Goal: Task Accomplishment & Management: Manage account settings

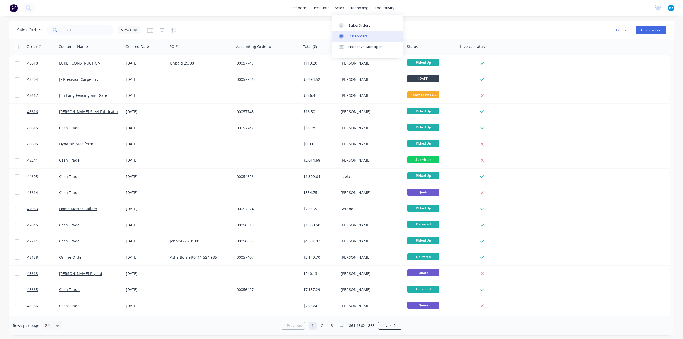
click at [348, 33] on link "Customers" at bounding box center [367, 36] width 71 height 11
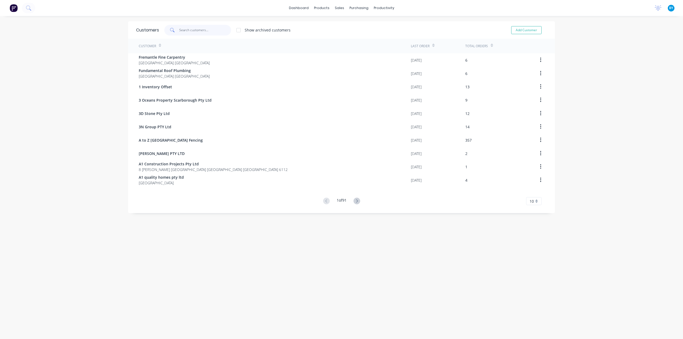
drag, startPoint x: 182, startPoint y: 33, endPoint x: 184, endPoint y: 29, distance: 3.9
click at [182, 33] on input "text" at bounding box center [205, 30] width 52 height 11
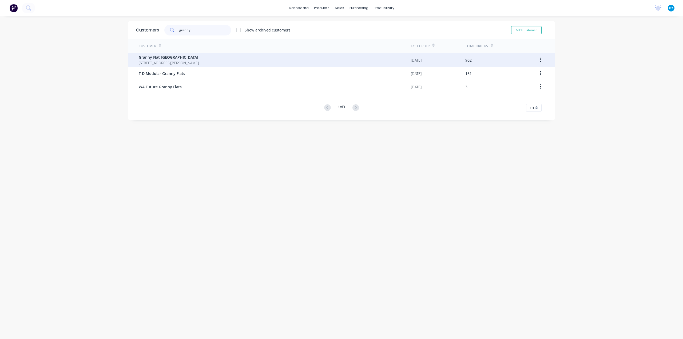
type input "granny"
click at [186, 58] on span "Granny Flat [GEOGRAPHIC_DATA]" at bounding box center [169, 57] width 60 height 6
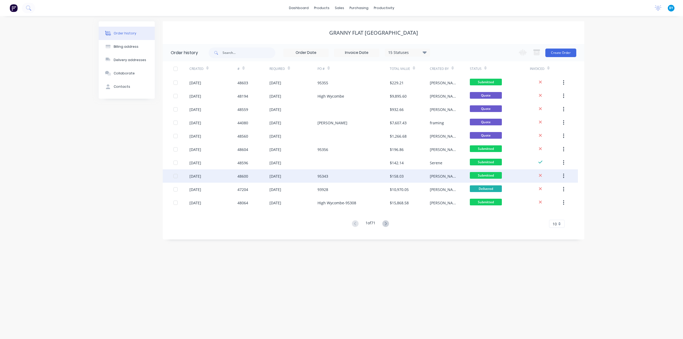
click at [332, 179] on div "95343" at bounding box center [353, 175] width 72 height 13
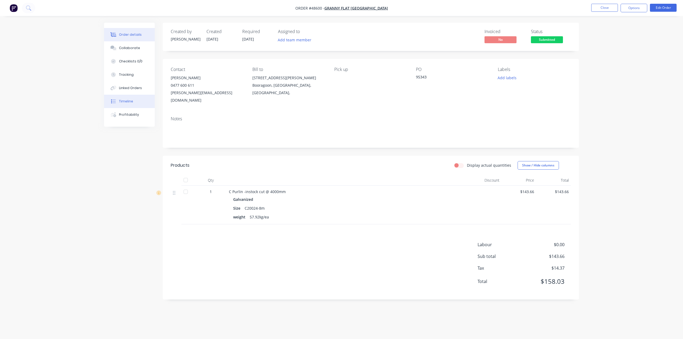
click at [136, 105] on button "Timeline" at bounding box center [129, 101] width 51 height 13
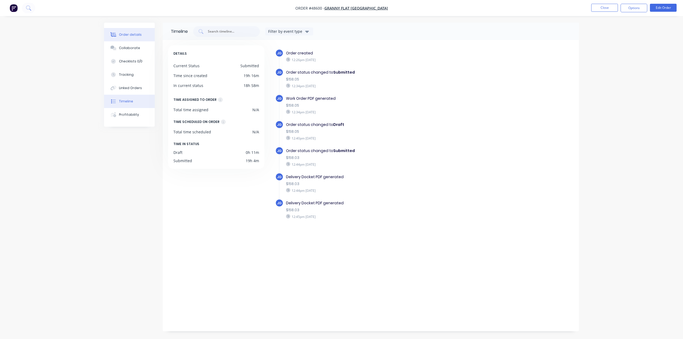
click at [135, 33] on div "Order details" at bounding box center [130, 34] width 23 height 5
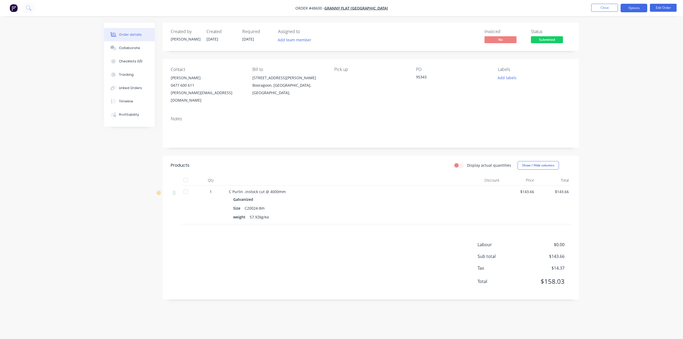
click at [631, 10] on button "Options" at bounding box center [633, 8] width 27 height 9
click at [604, 35] on div "Invoice" at bounding box center [617, 33] width 49 height 8
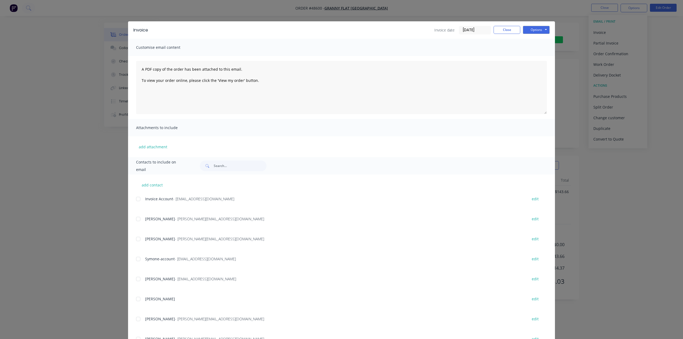
click at [133, 199] on div "add contact Invoice Account - [EMAIL_ADDRESS][DOMAIN_NAME] edit [PERSON_NAME] -…" at bounding box center [341, 269] width 427 height 190
click at [137, 200] on div at bounding box center [138, 199] width 11 height 11
drag, startPoint x: 544, startPoint y: 31, endPoint x: 542, endPoint y: 33, distance: 2.8
click at [542, 31] on button "Options" at bounding box center [536, 30] width 27 height 8
click at [538, 57] on button "Email" at bounding box center [540, 57] width 34 height 9
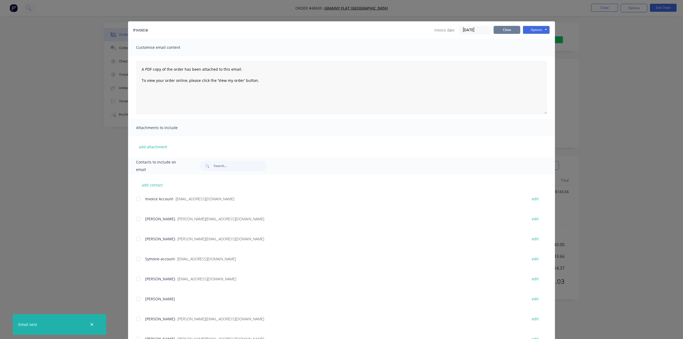
drag, startPoint x: 499, startPoint y: 29, endPoint x: 542, endPoint y: 42, distance: 44.6
click at [499, 29] on button "Close" at bounding box center [506, 30] width 27 height 8
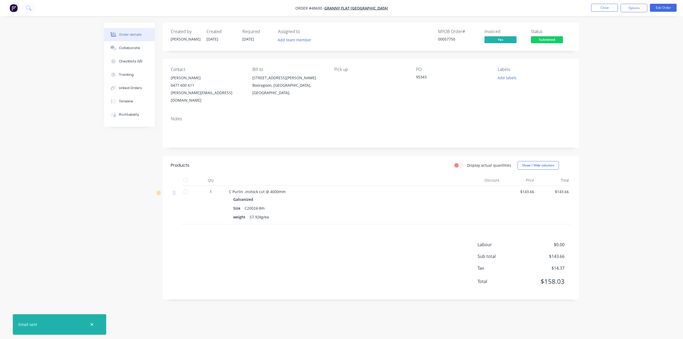
click at [545, 39] on span "Submitted" at bounding box center [547, 39] width 32 height 7
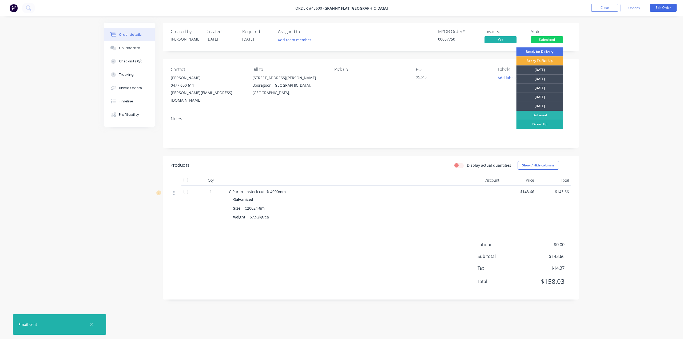
click at [543, 124] on div "Picked Up" at bounding box center [539, 124] width 47 height 9
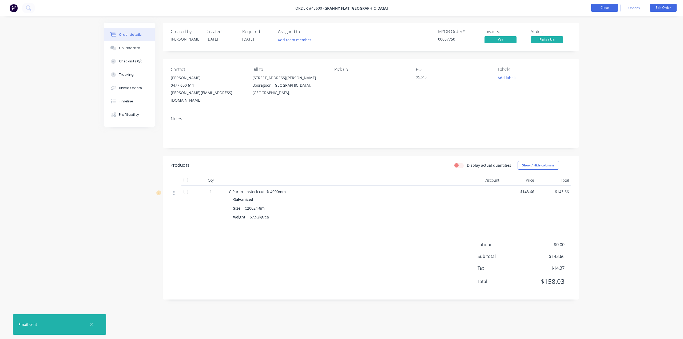
click at [605, 8] on button "Close" at bounding box center [604, 8] width 27 height 8
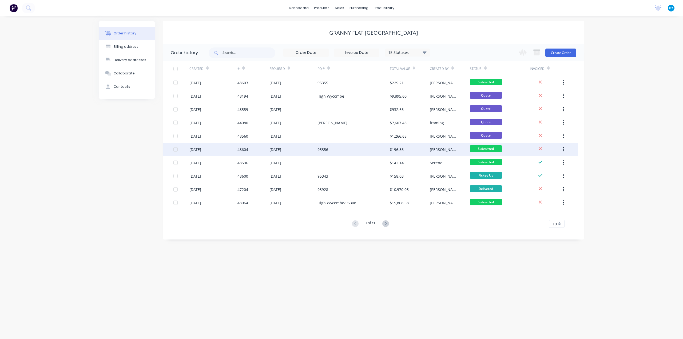
click at [353, 152] on div "95356" at bounding box center [353, 149] width 72 height 13
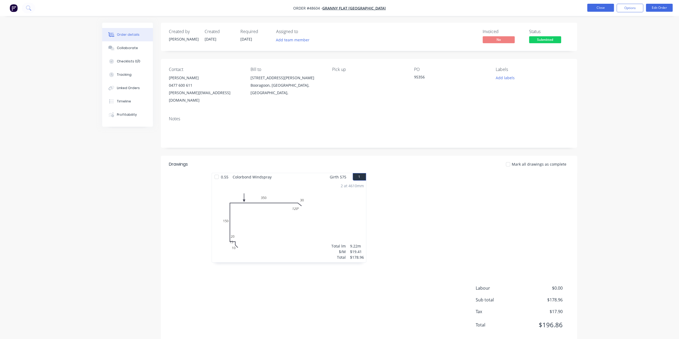
click at [598, 9] on button "Close" at bounding box center [600, 8] width 27 height 8
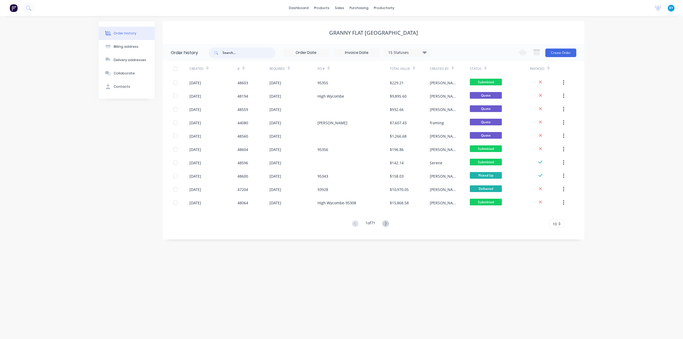
drag, startPoint x: 252, startPoint y: 48, endPoint x: 252, endPoint y: 53, distance: 4.5
click at [252, 53] on input "text" at bounding box center [248, 52] width 53 height 11
type input "95314"
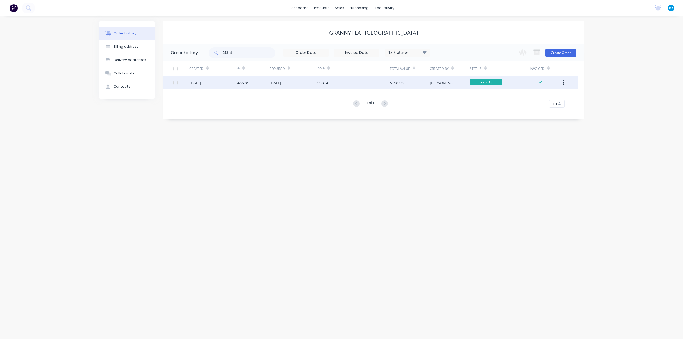
click at [290, 86] on div "[DATE]" at bounding box center [293, 82] width 48 height 13
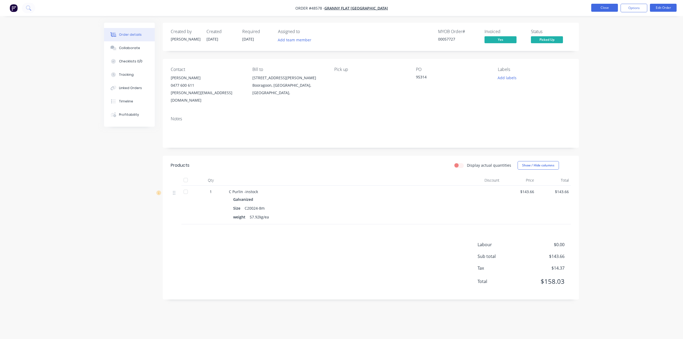
click at [600, 10] on button "Close" at bounding box center [604, 8] width 27 height 8
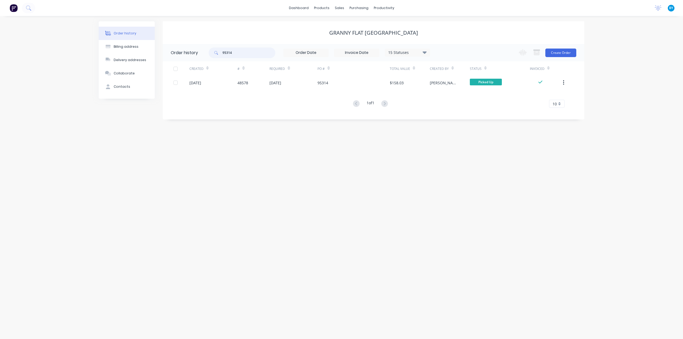
click at [263, 53] on input "95314" at bounding box center [248, 52] width 53 height 11
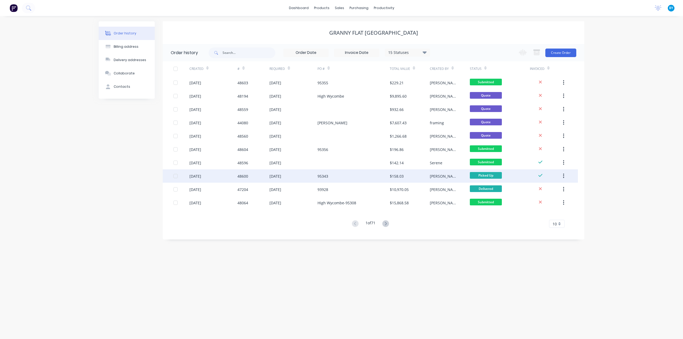
click at [321, 176] on div "95343" at bounding box center [322, 176] width 11 height 6
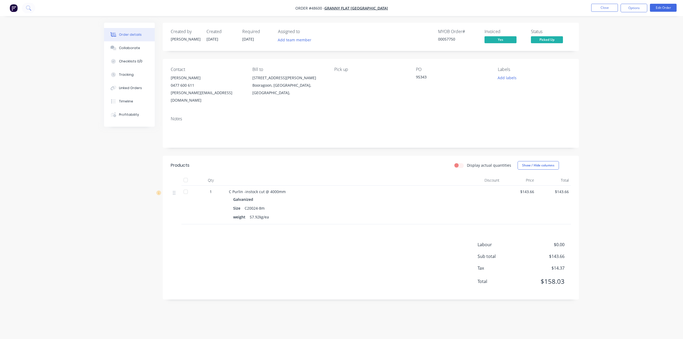
click at [320, 166] on header "Products Display actual quantities Show / Hide columns" at bounding box center [371, 165] width 416 height 19
click at [606, 10] on button "Close" at bounding box center [604, 8] width 27 height 8
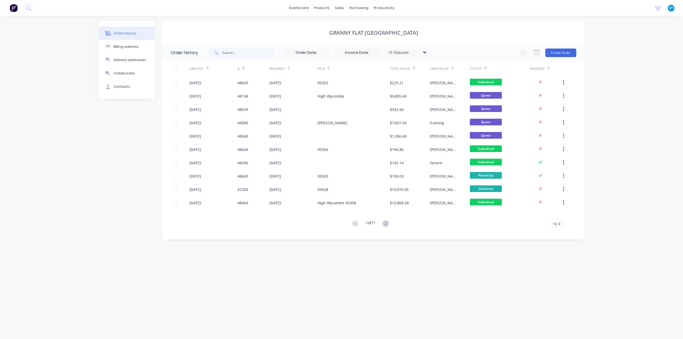
click at [13, 7] on img at bounding box center [14, 8] width 8 height 8
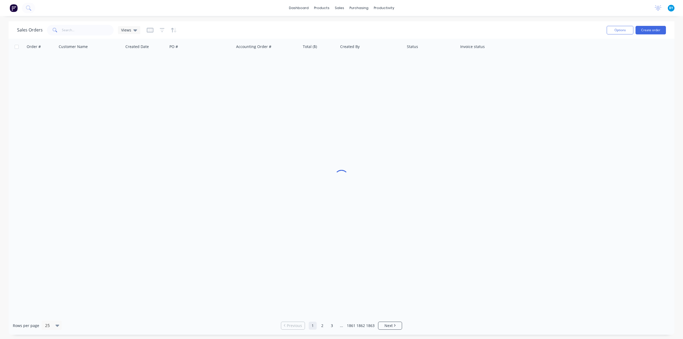
click at [352, 25] on div "Sales Orders Views" at bounding box center [309, 29] width 585 height 13
click at [75, 31] on input "text" at bounding box center [88, 30] width 52 height 11
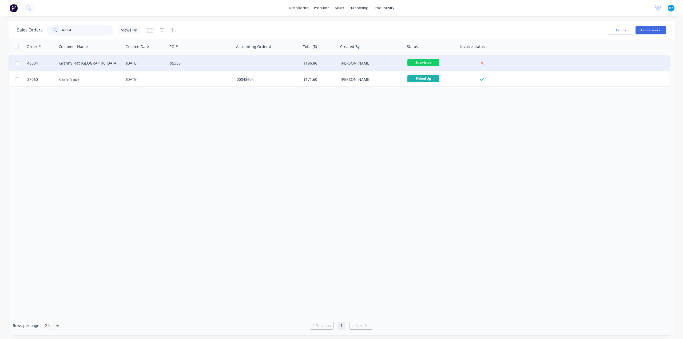
type input "48604"
click at [108, 65] on div "Granny Flat [GEOGRAPHIC_DATA]" at bounding box center [88, 63] width 59 height 5
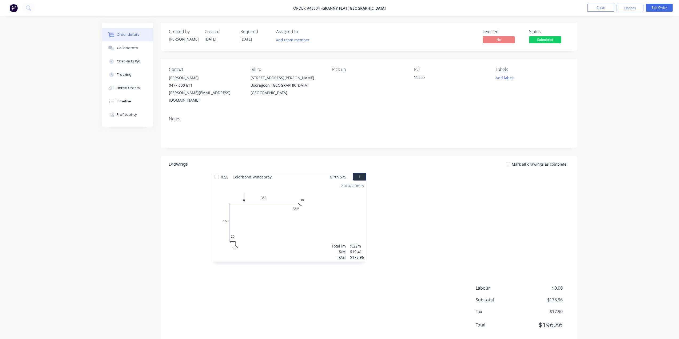
click at [13, 8] on img "button" at bounding box center [14, 8] width 8 height 8
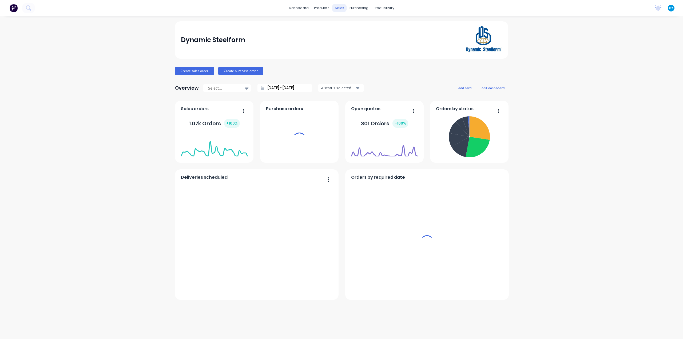
click at [337, 9] on div "sales" at bounding box center [339, 8] width 15 height 8
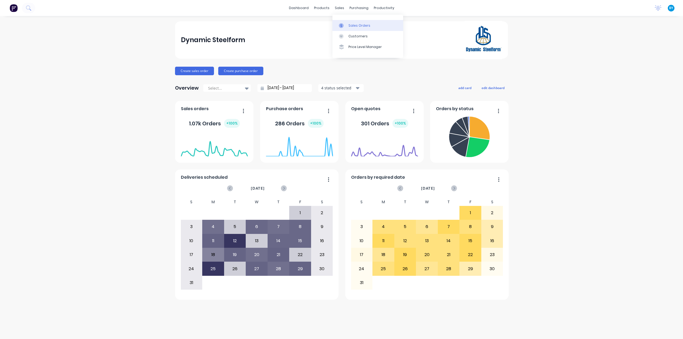
click at [348, 23] on link "Sales Orders" at bounding box center [367, 25] width 71 height 11
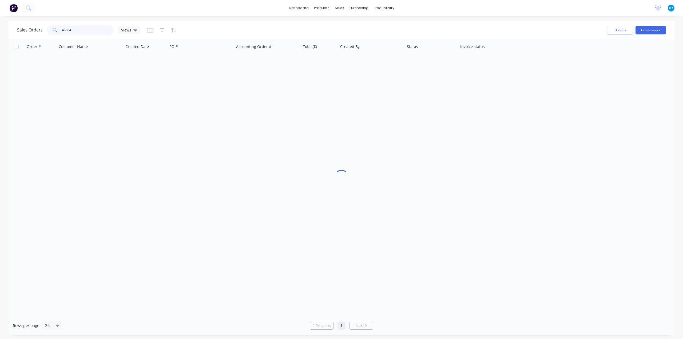
drag, startPoint x: 77, startPoint y: 33, endPoint x: 60, endPoint y: 34, distance: 17.4
click at [56, 33] on div "48604" at bounding box center [80, 30] width 67 height 11
type input "48603"
click at [67, 31] on input "text" at bounding box center [88, 30] width 52 height 11
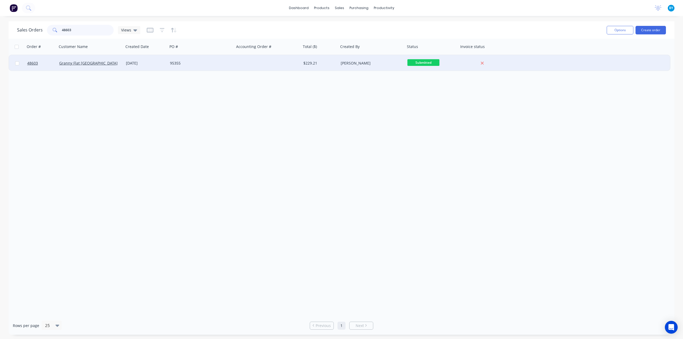
type input "48603"
click at [107, 66] on div "Granny Flat [GEOGRAPHIC_DATA]" at bounding box center [90, 63] width 67 height 16
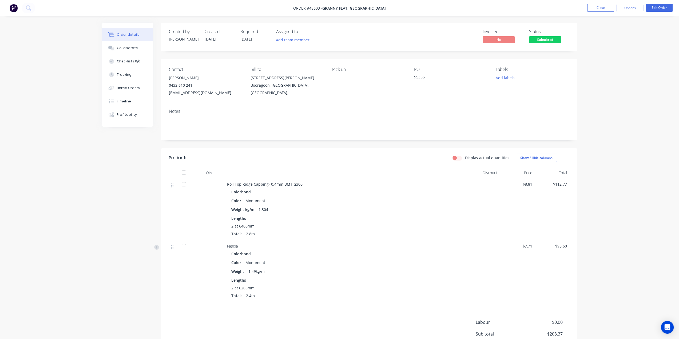
click at [359, 190] on div "Colorbond" at bounding box center [344, 192] width 227 height 8
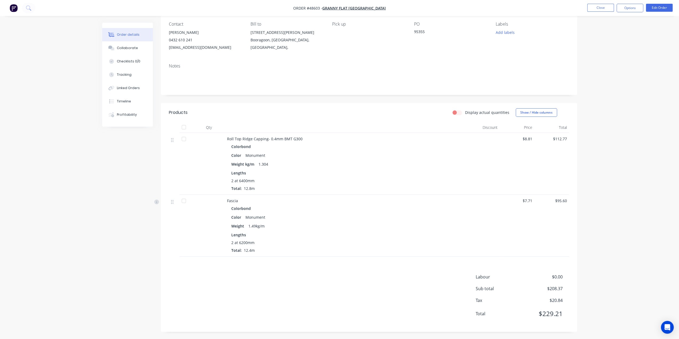
scroll to position [46, 0]
click at [655, 9] on button "Edit Order" at bounding box center [659, 8] width 27 height 8
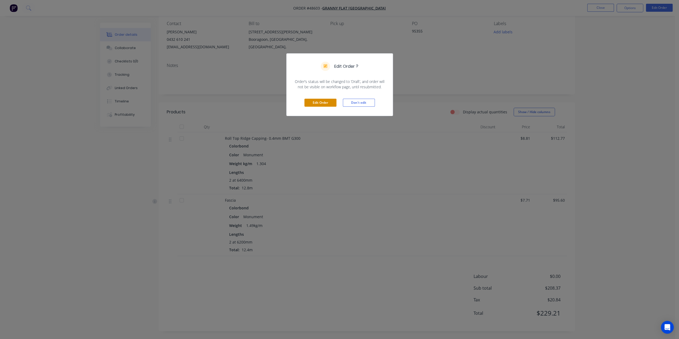
click at [316, 104] on button "Edit Order" at bounding box center [320, 103] width 32 height 8
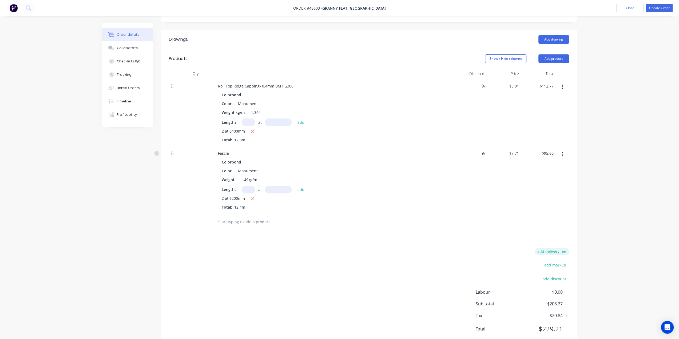
click at [549, 248] on button "add delivery fee" at bounding box center [552, 251] width 34 height 7
type input "65"
click input "submit" at bounding box center [0, 0] width 0 height 0
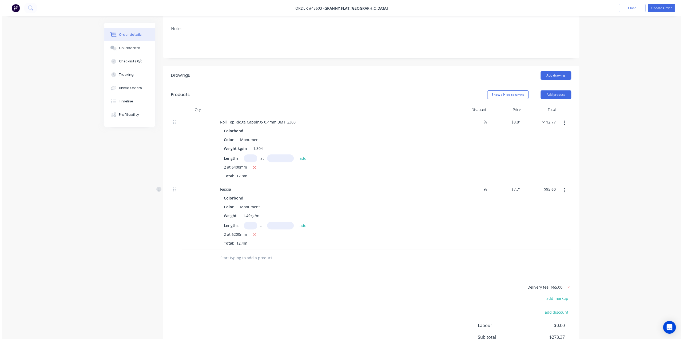
scroll to position [52, 0]
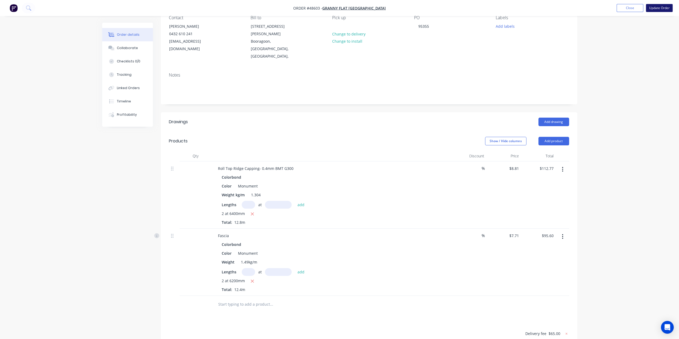
click at [654, 6] on button "Update Order" at bounding box center [659, 8] width 27 height 8
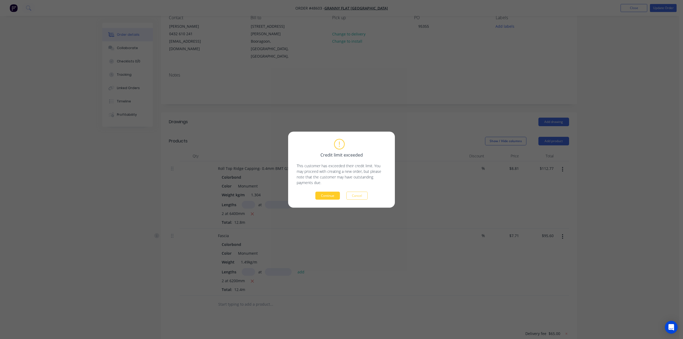
click at [327, 195] on button "Continue" at bounding box center [327, 196] width 25 height 8
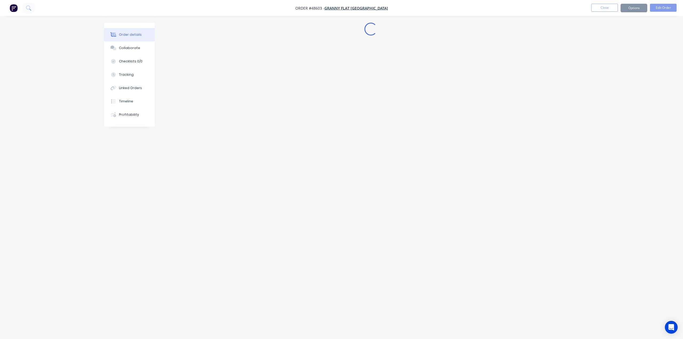
click at [327, 195] on div "Loading..." at bounding box center [341, 159] width 475 height 273
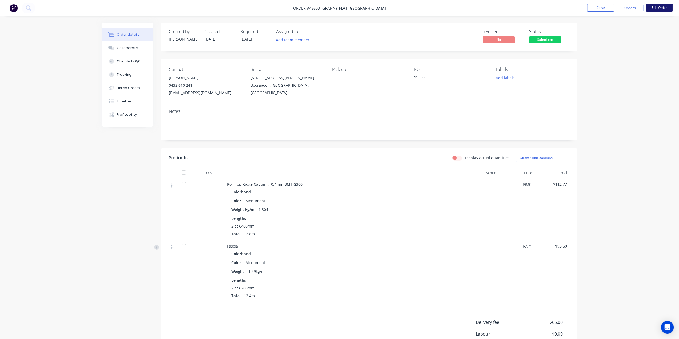
click at [652, 9] on button "Edit Order" at bounding box center [659, 8] width 27 height 8
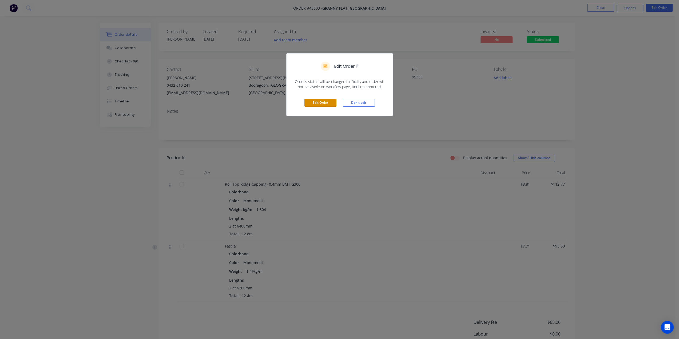
click at [323, 104] on button "Edit Order" at bounding box center [320, 103] width 32 height 8
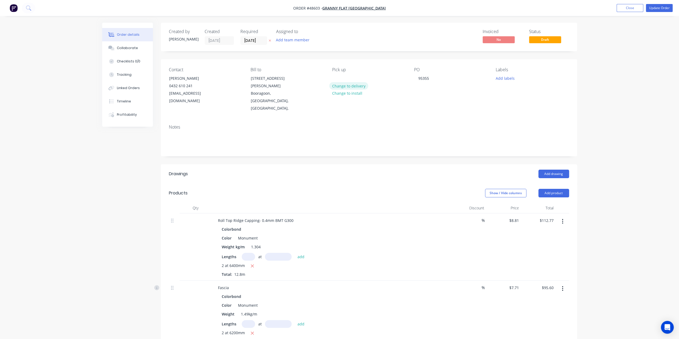
click at [345, 85] on button "Change to delivery" at bounding box center [348, 85] width 39 height 7
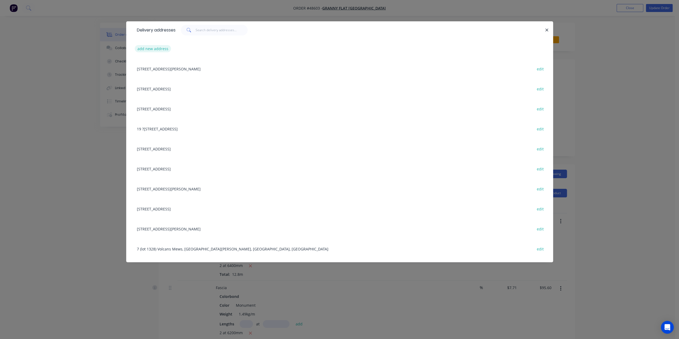
click at [157, 49] on button "add new address" at bounding box center [153, 48] width 37 height 7
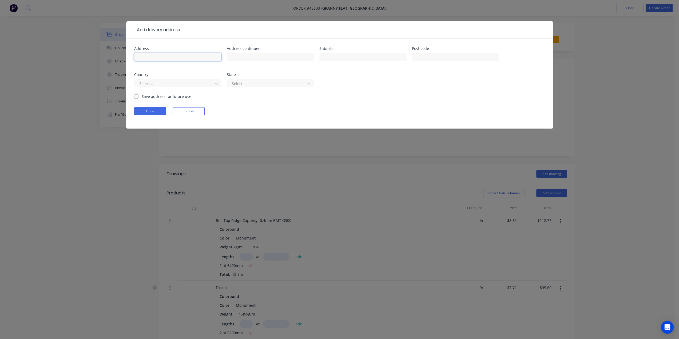
click at [169, 59] on input "text" at bounding box center [177, 57] width 87 height 8
paste input "31 Glencairn Way, Parkwood WA 6147"
type input "31 Glencairn Way, Parkwood WA 6147"
click at [422, 57] on input "text" at bounding box center [455, 57] width 87 height 8
type input "6147"
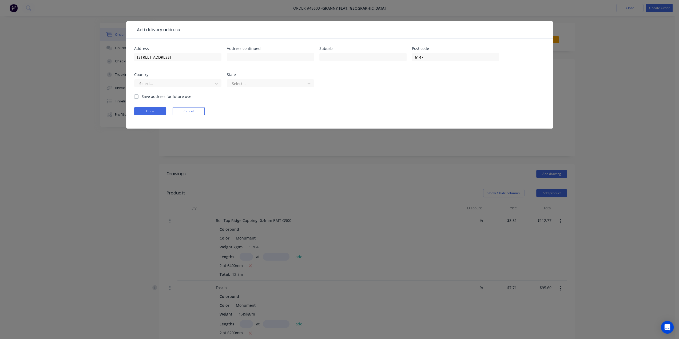
drag, startPoint x: 173, startPoint y: 81, endPoint x: 168, endPoint y: 88, distance: 8.7
click at [173, 81] on div at bounding box center [174, 83] width 71 height 7
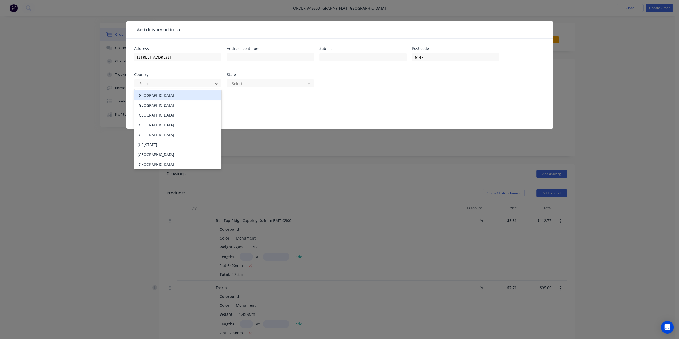
click at [160, 95] on div "Australia" at bounding box center [177, 95] width 87 height 10
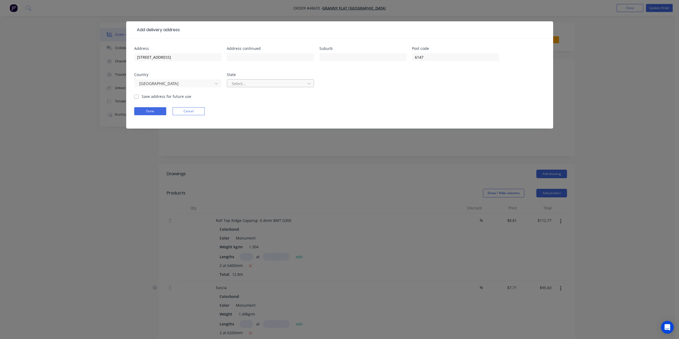
click at [264, 84] on div at bounding box center [266, 83] width 71 height 7
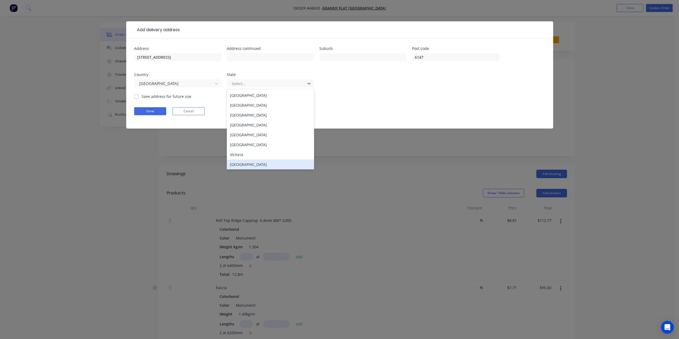
click at [257, 164] on div "Western Australia" at bounding box center [270, 165] width 87 height 10
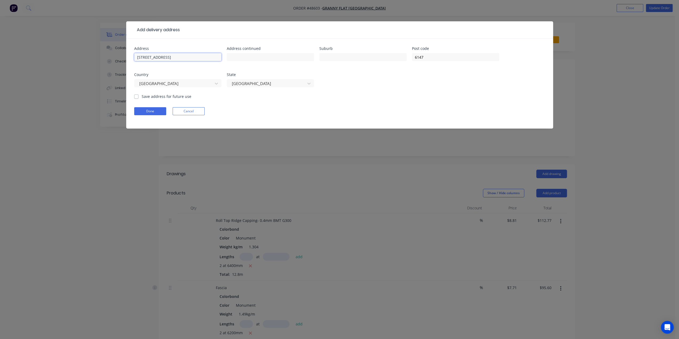
drag, startPoint x: 168, startPoint y: 56, endPoint x: 187, endPoint y: 55, distance: 18.7
click at [187, 55] on input "31 Glencairn Way, Parkwood WA 6147" at bounding box center [177, 57] width 87 height 8
type input "31 Glencairn Way,WA 6147"
click at [260, 57] on input "text" at bounding box center [270, 57] width 87 height 8
click at [375, 56] on input "text" at bounding box center [362, 57] width 87 height 8
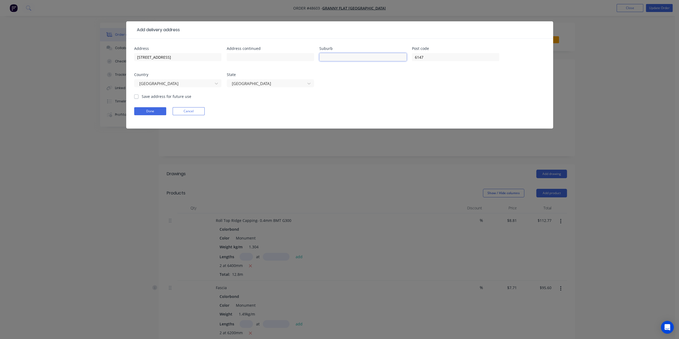
paste input "Parkwood"
type input "Parkwood"
drag, startPoint x: 185, startPoint y: 57, endPoint x: 167, endPoint y: 55, distance: 17.4
click at [167, 55] on input "31 Glencairn Way,WA 6147" at bounding box center [177, 57] width 87 height 8
type input "31 Glencairn Way"
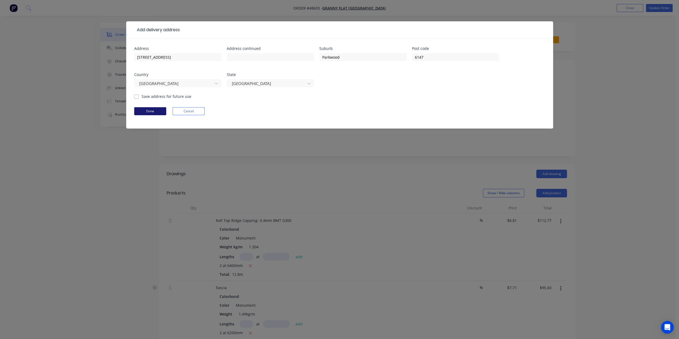
click at [156, 110] on button "Done" at bounding box center [150, 111] width 32 height 8
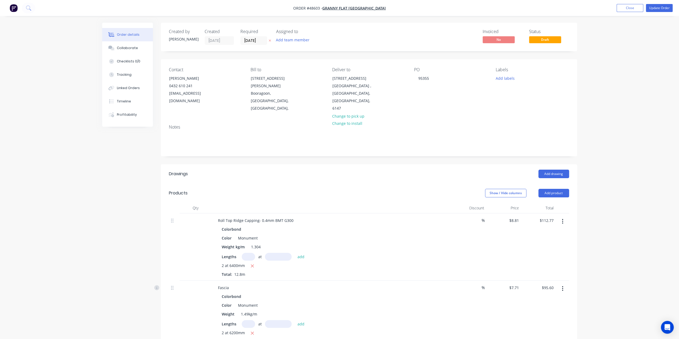
click at [421, 98] on div "Contact Jack Rogers 0432 610 241 jackr@grannyflatswa.com Bill to 92 McCoy st Bo…" at bounding box center [369, 89] width 416 height 61
click at [656, 8] on button "Update Order" at bounding box center [659, 8] width 27 height 8
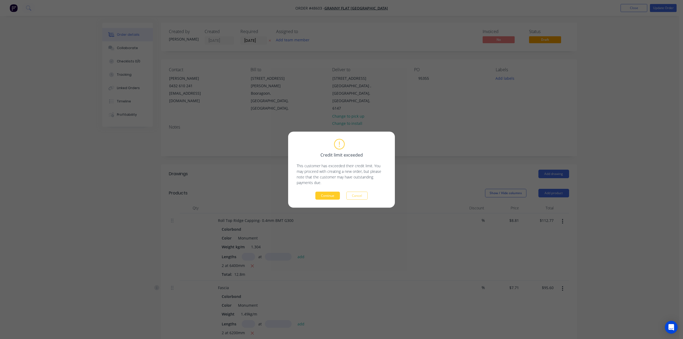
click at [332, 196] on button "Continue" at bounding box center [327, 196] width 25 height 8
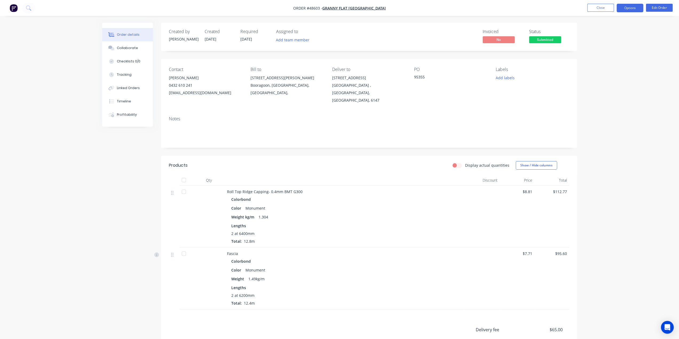
click at [628, 9] on button "Options" at bounding box center [629, 8] width 27 height 9
click at [595, 73] on div "Delivery Docket" at bounding box center [613, 75] width 49 height 8
click at [612, 41] on div "With pricing" at bounding box center [613, 43] width 49 height 8
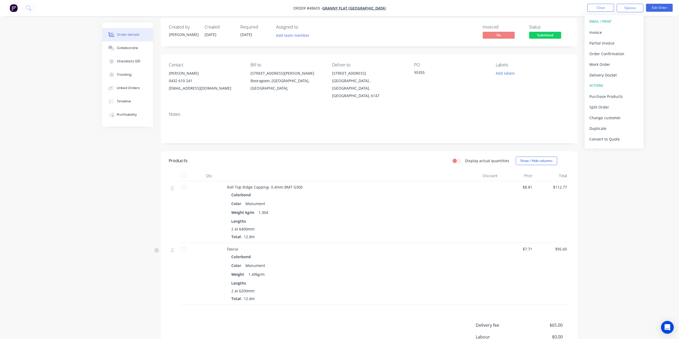
scroll to position [9, 0]
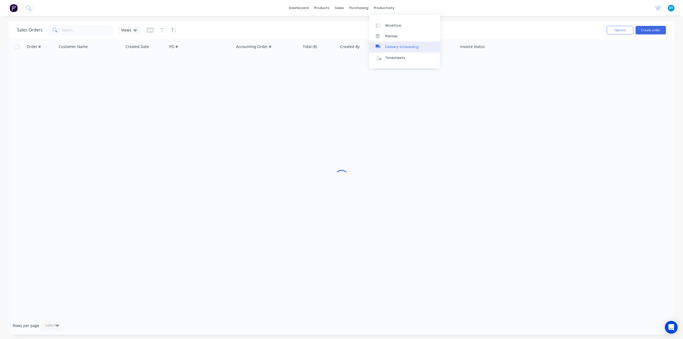
click at [394, 48] on div "Delivery Scheduling" at bounding box center [401, 47] width 33 height 5
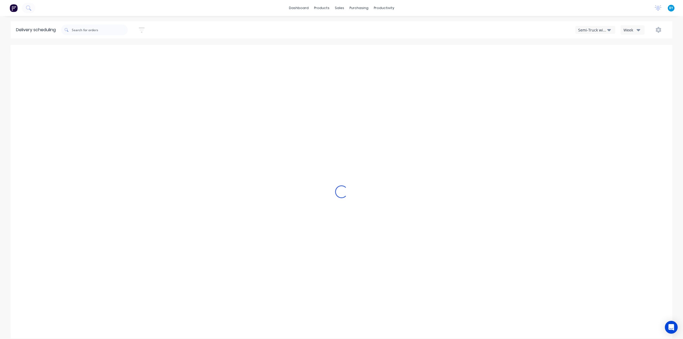
click at [591, 27] on div "Semi-Truck with Hiab" at bounding box center [592, 30] width 29 height 6
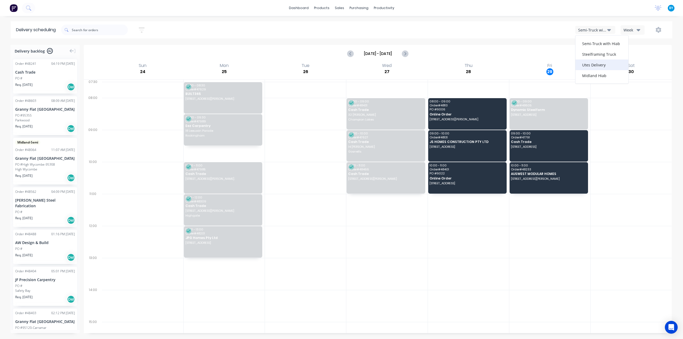
click at [602, 65] on div "Utes Delivery" at bounding box center [601, 64] width 53 height 11
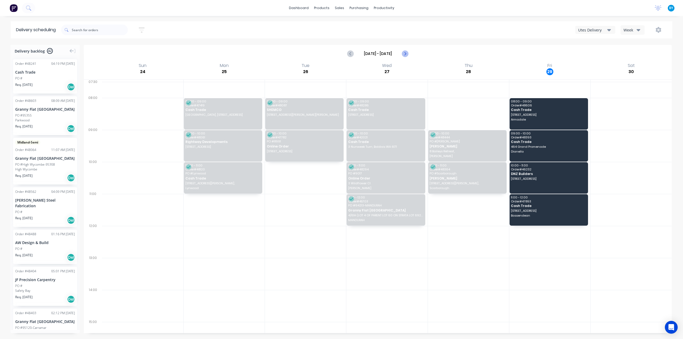
click at [405, 54] on icon "Next page" at bounding box center [405, 53] width 2 height 4
type input "Aug 31 - Sep 6"
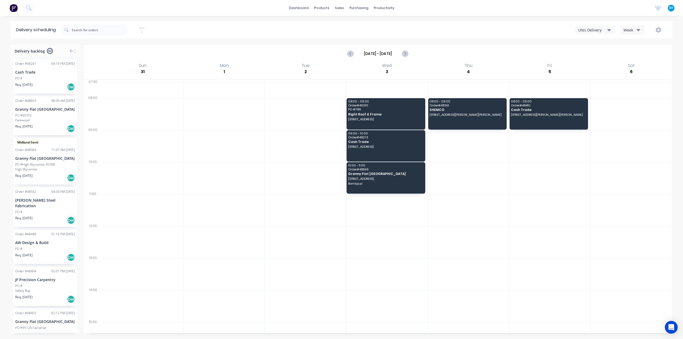
click at [523, 194] on div at bounding box center [549, 210] width 81 height 32
click at [526, 141] on div at bounding box center [549, 146] width 81 height 32
click at [537, 150] on div at bounding box center [549, 146] width 81 height 32
click at [534, 118] on div "08:00 - 09:00 Order # 48410 Cash Trade 12 Windom Rd, Haynes WA 6112" at bounding box center [548, 113] width 78 height 31
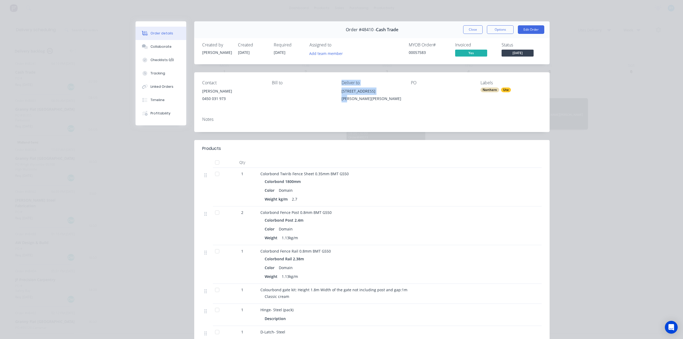
drag, startPoint x: 335, startPoint y: 92, endPoint x: 377, endPoint y: 94, distance: 42.2
click at [377, 94] on div "Contact Teofilo Baldomero 0450 031 973 Bill to Deliver to 12 Windom Rd, Haynes …" at bounding box center [371, 92] width 355 height 40
click at [341, 99] on div "12 Windom Rd, Haynes WA 6112" at bounding box center [371, 95] width 61 height 17
drag, startPoint x: 338, startPoint y: 94, endPoint x: 407, endPoint y: 94, distance: 68.8
click at [406, 91] on div "Contact Teofilo Baldomero 0450 031 973 Bill to Deliver to 12 Windom Rd, Haynes …" at bounding box center [371, 92] width 355 height 40
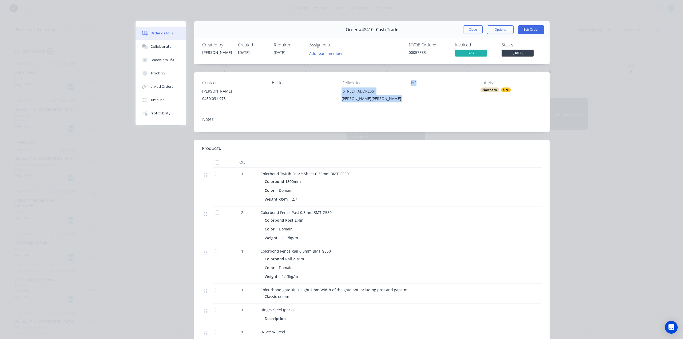
copy div "12 Windom Rd, Haynes WA 6112 PO"
click at [470, 29] on button "Close" at bounding box center [472, 29] width 19 height 9
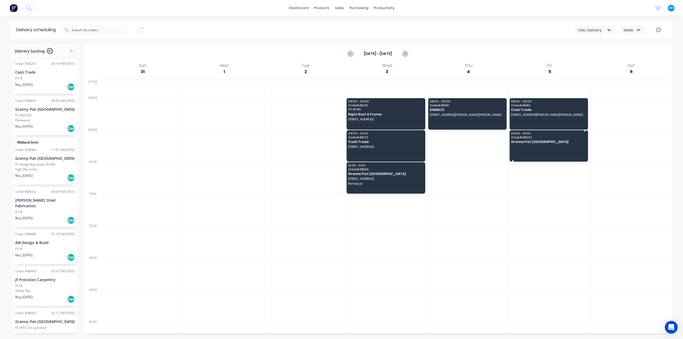
drag, startPoint x: 37, startPoint y: 121, endPoint x: 540, endPoint y: 145, distance: 503.9
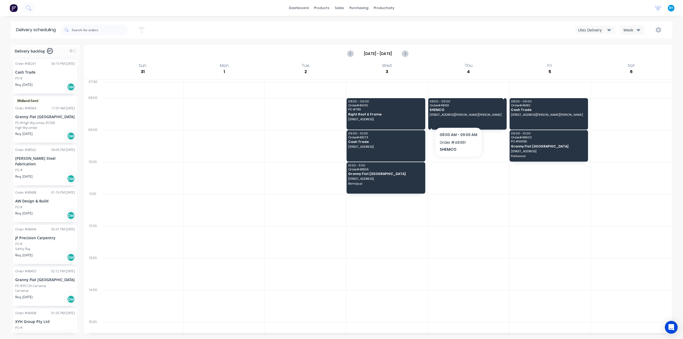
click at [458, 116] on span "1/7 Davison Road, Cockburn Central 6164" at bounding box center [466, 114] width 75 height 3
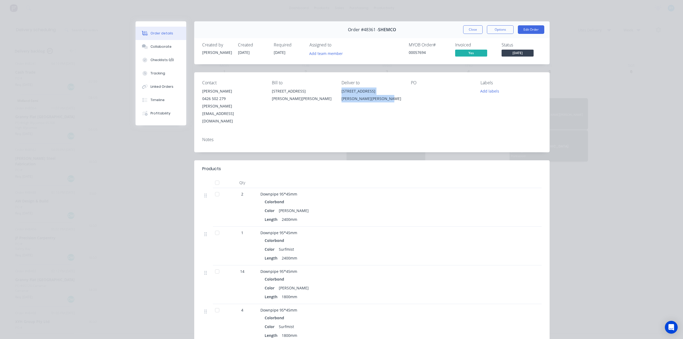
drag, startPoint x: 338, startPoint y: 91, endPoint x: 368, endPoint y: 100, distance: 31.8
click at [368, 100] on div "Contact Ignacio Brunet 0426 502 279 ignacio@shemco.com.au Bill to 1/7 Davison R…" at bounding box center [371, 102] width 355 height 61
copy div "1/7 Davison Road, Cockburn Central 6164"
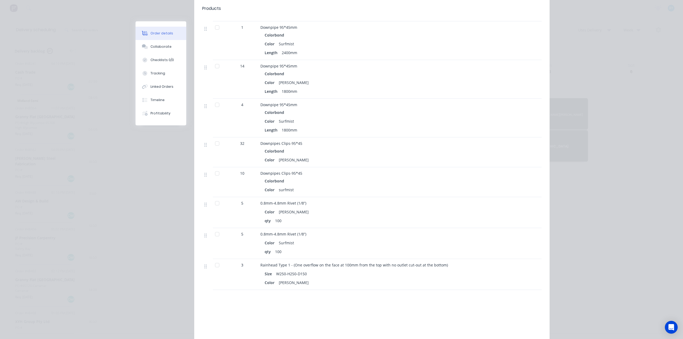
click at [629, 130] on div "Order details Collaborate Checklists 0/0 Tracking Linked Orders Timeline Profit…" at bounding box center [341, 169] width 683 height 339
click at [674, 106] on div "Order details Collaborate Checklists 0/0 Tracking Linked Orders Timeline Profit…" at bounding box center [341, 169] width 683 height 339
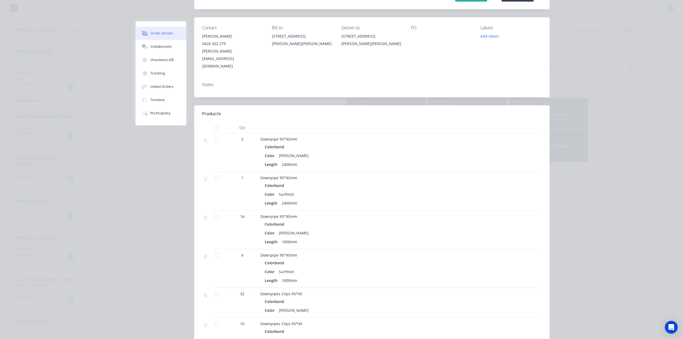
scroll to position [18, 0]
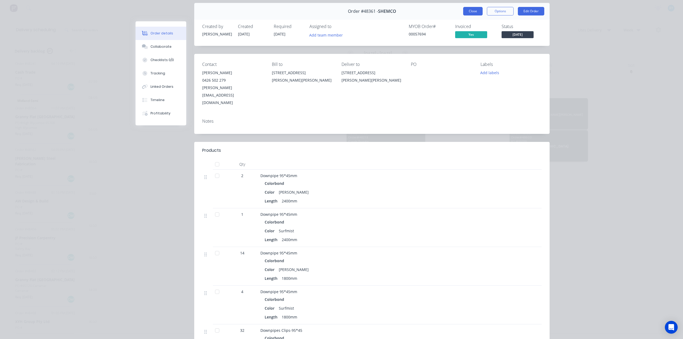
click at [470, 11] on button "Close" at bounding box center [472, 11] width 19 height 9
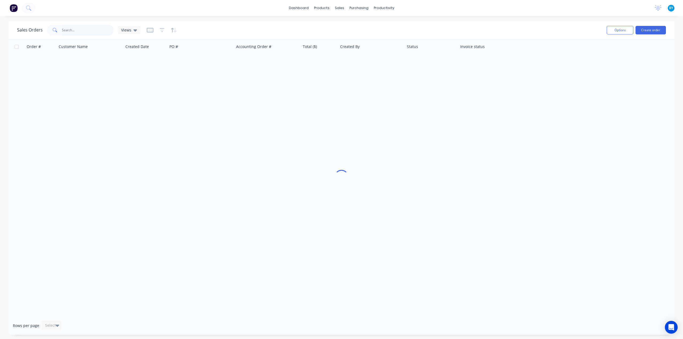
click at [80, 28] on input "text" at bounding box center [88, 30] width 52 height 11
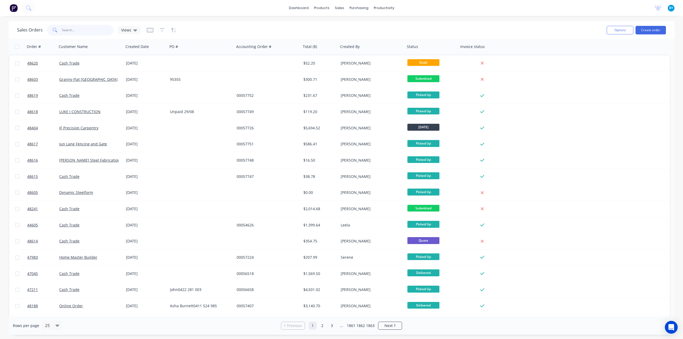
type input "s"
type input "j"
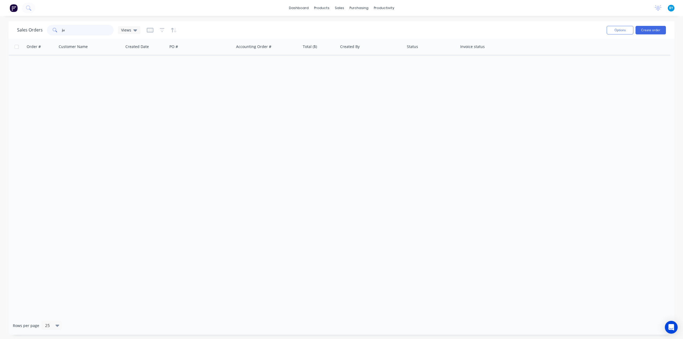
type input "j"
type input "s"
drag, startPoint x: 80, startPoint y: 29, endPoint x: 0, endPoint y: 22, distance: 80.3
click at [0, 23] on div "Sales Orders westland Views Options Create order Order # Customer Name Created …" at bounding box center [341, 177] width 683 height 313
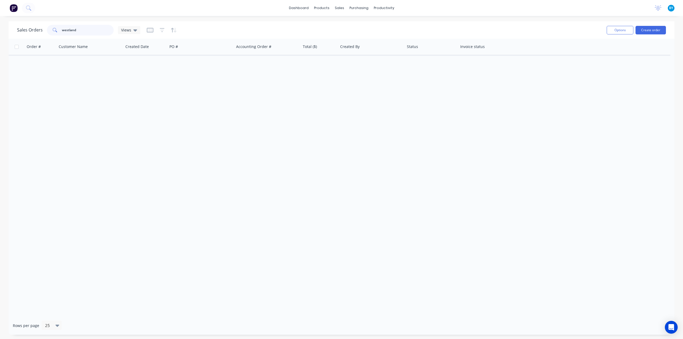
type input "s"
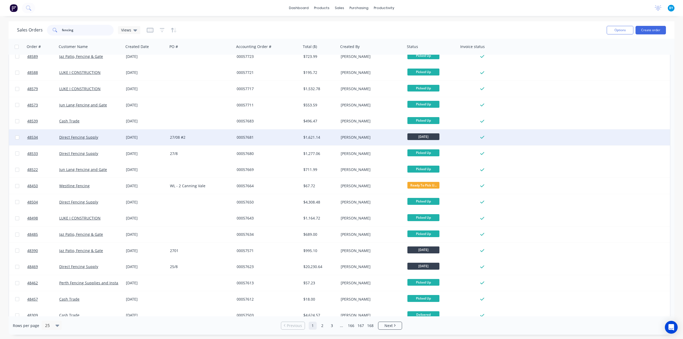
scroll to position [27, 0]
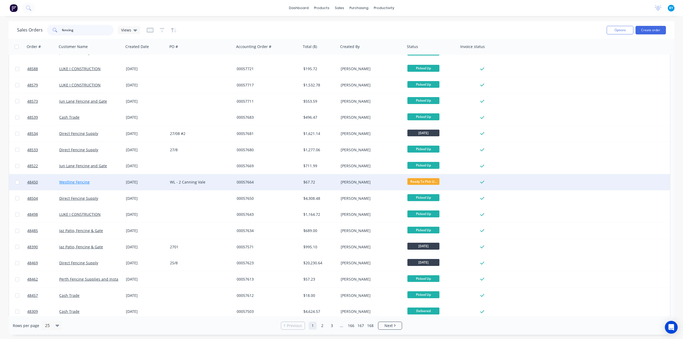
type input "fencing"
click at [80, 182] on link "Westline Fencing" at bounding box center [74, 182] width 30 height 5
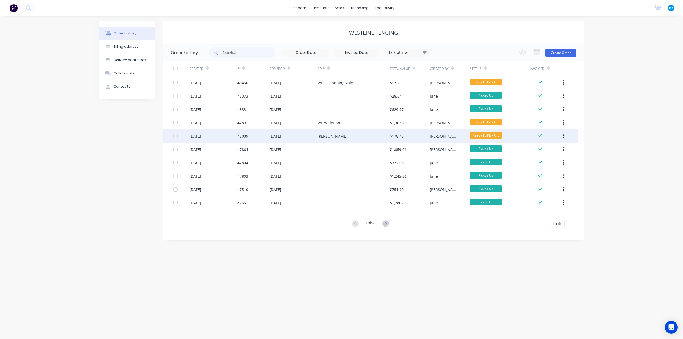
click at [370, 136] on div "WL - Jodie" at bounding box center [353, 135] width 72 height 13
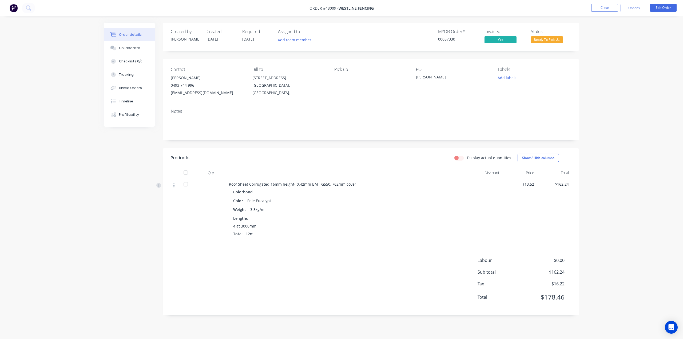
click at [117, 165] on div "Created by Cathy Created 15/08/25 Required 20/08/25 Assigned to Add team member…" at bounding box center [341, 173] width 475 height 301
click at [186, 226] on div at bounding box center [187, 209] width 13 height 62
click at [608, 102] on div "Order details Collaborate Checklists 0/0 Tracking Linked Orders Timeline Profit…" at bounding box center [341, 169] width 683 height 339
click at [502, 60] on div "Contact Ivy Wang 0493 744 996 info@westlinefencing.com.au Bill to 23 Century Ro…" at bounding box center [371, 82] width 416 height 46
click at [130, 87] on div "Linked Orders" at bounding box center [130, 88] width 23 height 5
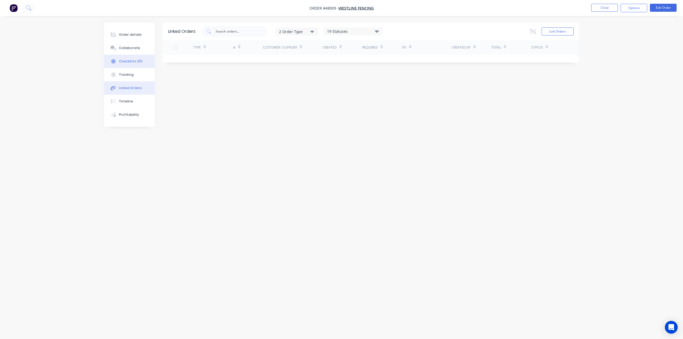
click at [124, 67] on button "Checklists 0/0" at bounding box center [129, 61] width 51 height 13
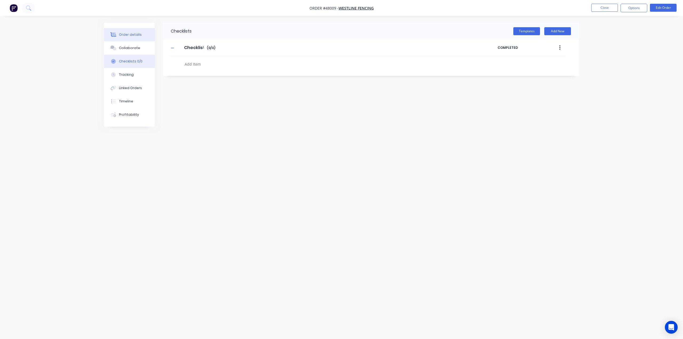
click at [125, 39] on button "Order details" at bounding box center [129, 34] width 51 height 13
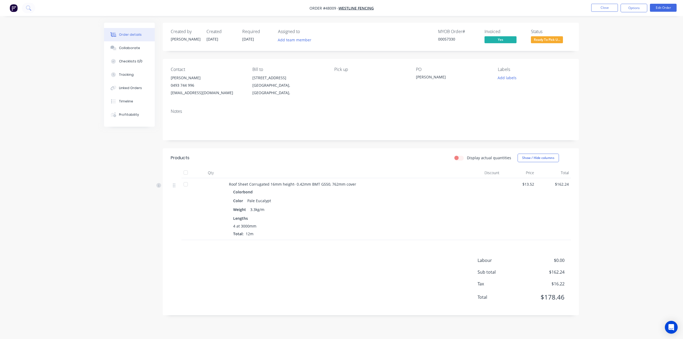
click at [337, 103] on div "Contact Ivy Wang 0493 744 996 info@westlinefencing.com.au Bill to 23 Century Ro…" at bounding box center [371, 82] width 416 height 46
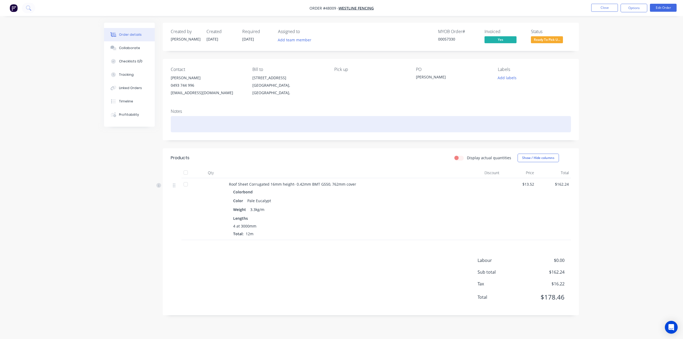
click at [297, 120] on div at bounding box center [371, 124] width 400 height 16
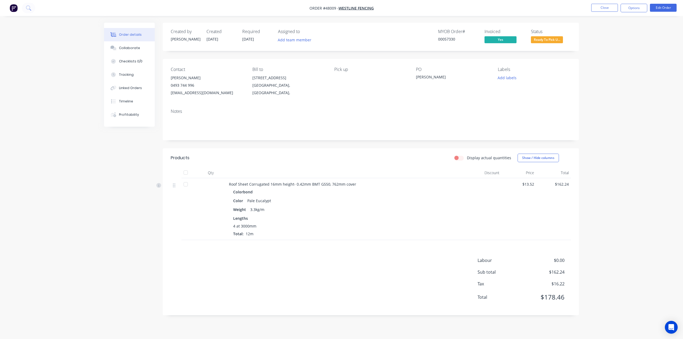
click at [333, 96] on div "Contact Ivy Wang 0493 744 996 info@westlinefencing.com.au Bill to 23 Century Ro…" at bounding box center [371, 82] width 416 height 46
click at [353, 103] on div "Contact Ivy Wang 0493 744 996 info@westlinefencing.com.au Bill to 23 Century Ro…" at bounding box center [371, 82] width 416 height 46
click at [394, 102] on div "Contact Ivy Wang 0493 744 996 info@westlinefencing.com.au Bill to 23 Century Ro…" at bounding box center [371, 82] width 416 height 46
click at [380, 88] on div "Pick up" at bounding box center [370, 82] width 73 height 30
click at [377, 51] on div "Created by Cathy Created 15/08/25 Required 20/08/25 Assigned to Add team member…" at bounding box center [371, 169] width 416 height 293
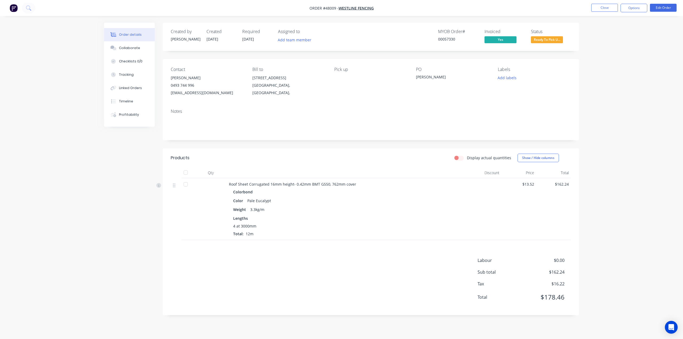
click at [359, 79] on div "Pick up" at bounding box center [370, 82] width 73 height 30
click at [546, 35] on div "Status Ready To Pick U..." at bounding box center [551, 36] width 40 height 15
click at [544, 39] on span "Ready To Pick U..." at bounding box center [547, 39] width 32 height 7
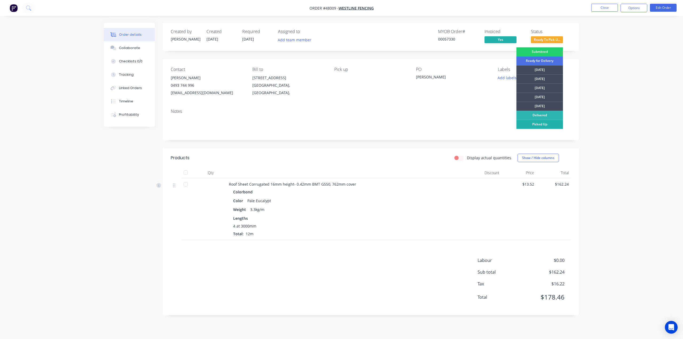
click at [548, 121] on div "Picked Up" at bounding box center [539, 124] width 47 height 9
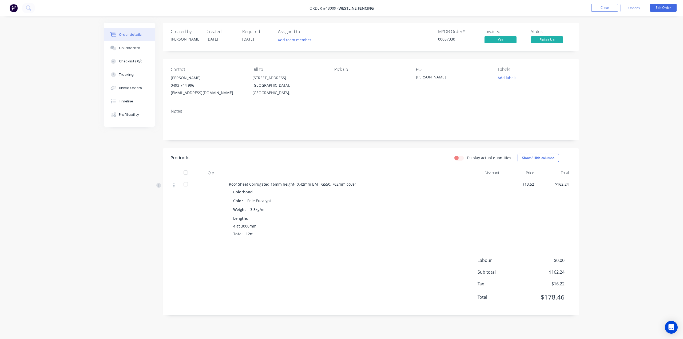
click at [611, 73] on div "Order details Collaborate Checklists 0/0 Tracking Linked Orders Timeline Profit…" at bounding box center [341, 169] width 683 height 339
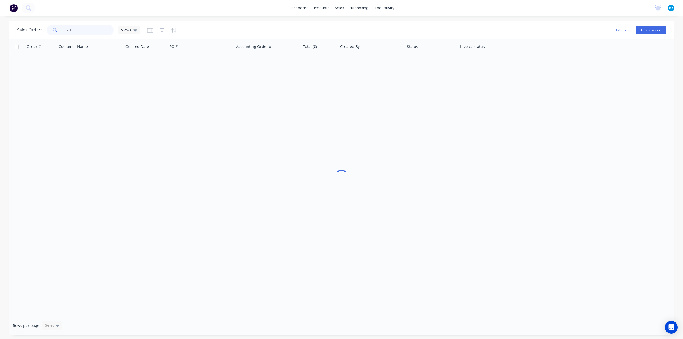
click at [69, 32] on input "text" at bounding box center [88, 30] width 52 height 11
type input "48393"
click at [272, 155] on div "Order # Customer Name Created Date PO # Accounting Order # Total ($) Created By…" at bounding box center [342, 178] width 666 height 278
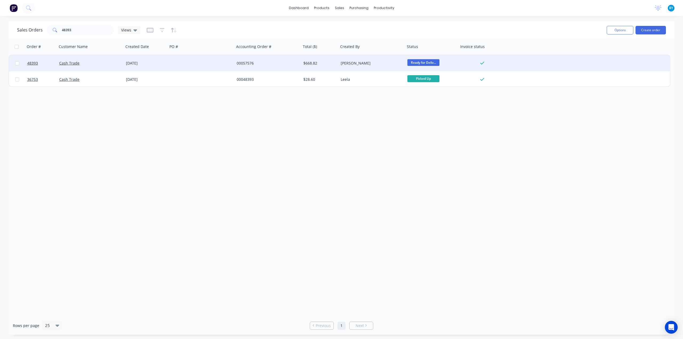
click at [184, 64] on div at bounding box center [201, 63] width 67 height 16
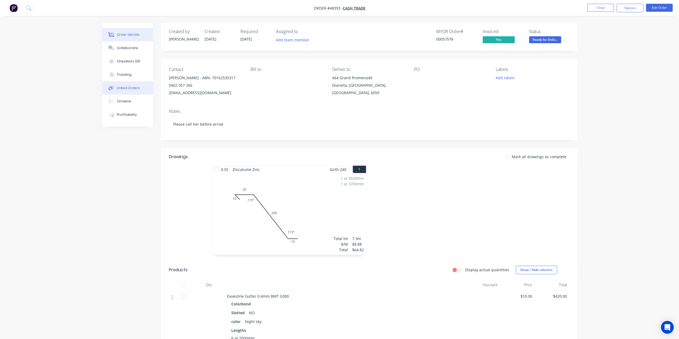
click at [131, 90] on button "Linked Orders" at bounding box center [127, 87] width 51 height 13
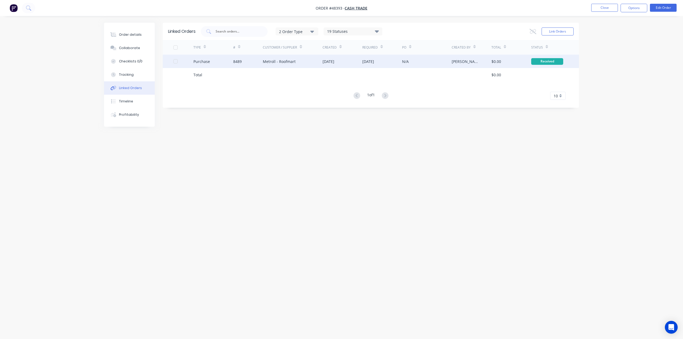
click at [309, 62] on div "Metroll - Roofmart" at bounding box center [293, 61] width 60 height 13
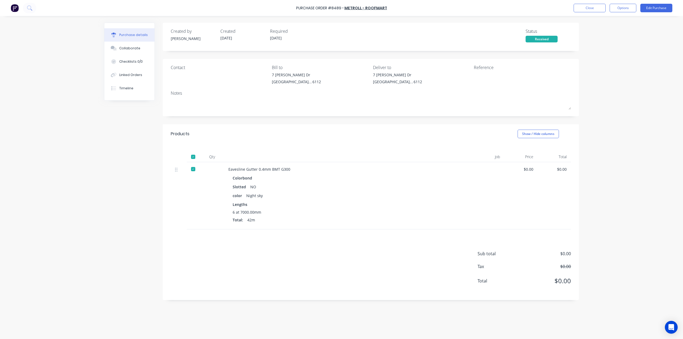
click at [18, 7] on img at bounding box center [15, 8] width 8 height 8
click at [18, 8] on img at bounding box center [15, 8] width 8 height 8
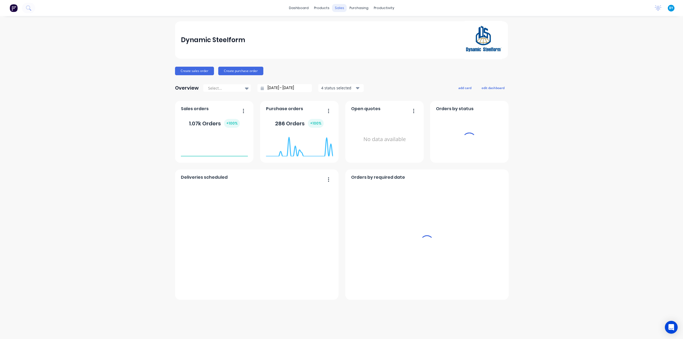
click at [340, 7] on div "sales" at bounding box center [339, 8] width 15 height 8
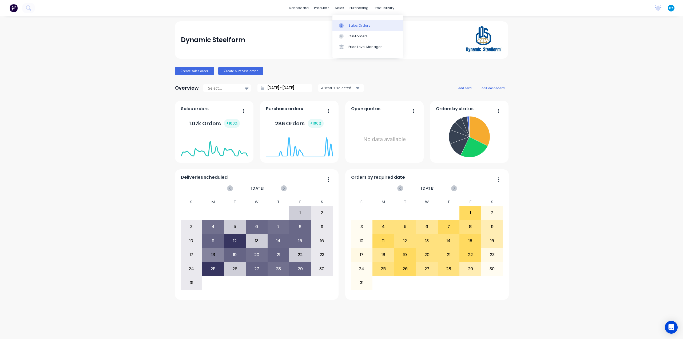
click at [349, 26] on div "Sales Orders" at bounding box center [359, 25] width 22 height 5
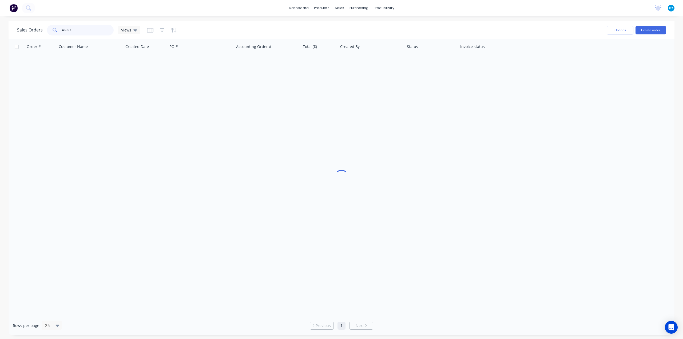
drag, startPoint x: 83, startPoint y: 34, endPoint x: 14, endPoint y: 31, distance: 68.4
click at [15, 30] on div "Sales Orders 48393 Views Options Create order" at bounding box center [342, 29] width 666 height 17
type input "46232"
click at [398, 108] on div at bounding box center [342, 178] width 666 height 278
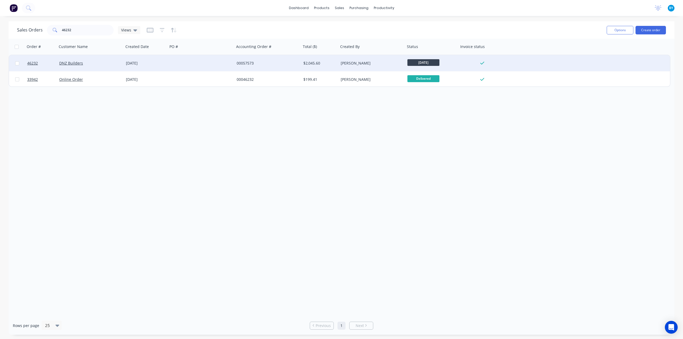
click at [195, 66] on div at bounding box center [201, 63] width 67 height 16
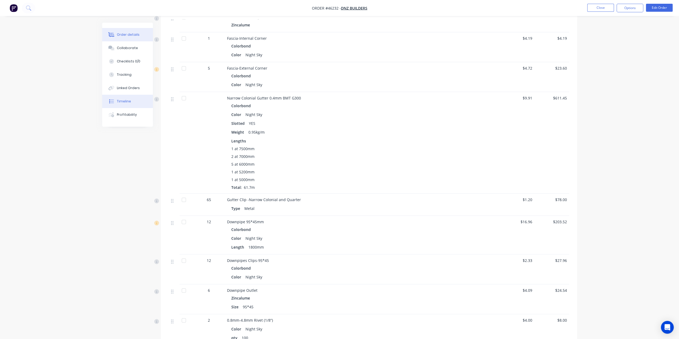
scroll to position [196, 0]
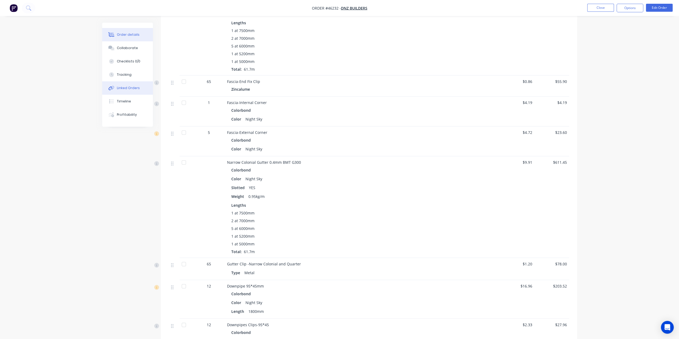
click at [125, 83] on button "Linked Orders" at bounding box center [127, 87] width 51 height 13
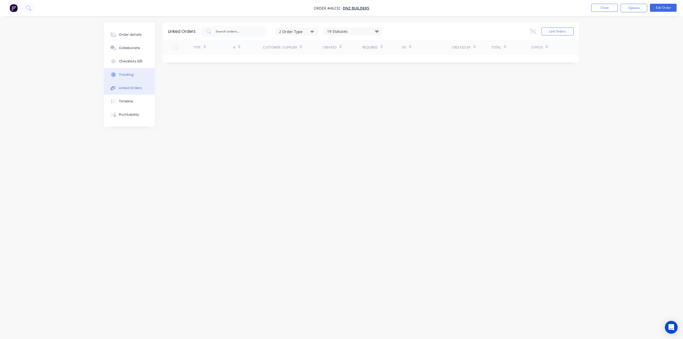
click at [125, 76] on div "Tracking" at bounding box center [126, 74] width 15 height 5
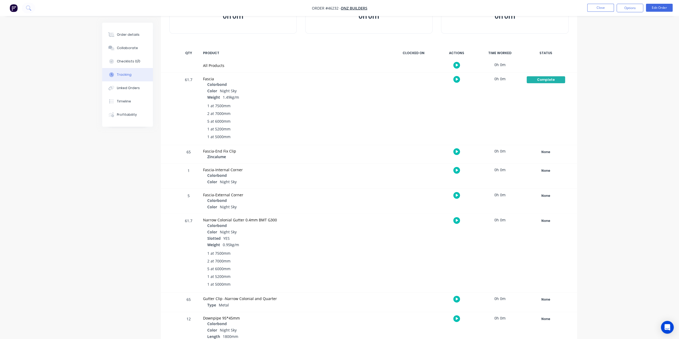
scroll to position [53, 0]
drag, startPoint x: 262, startPoint y: 217, endPoint x: 294, endPoint y: 216, distance: 32.0
click at [294, 216] on div "Narrow Colonial Gutter 0.4mm BMT G300 Colorbond Color Night Sky Slotted YES Wei…" at bounding box center [295, 254] width 190 height 78
click at [328, 225] on div "Colorbond" at bounding box center [297, 227] width 180 height 6
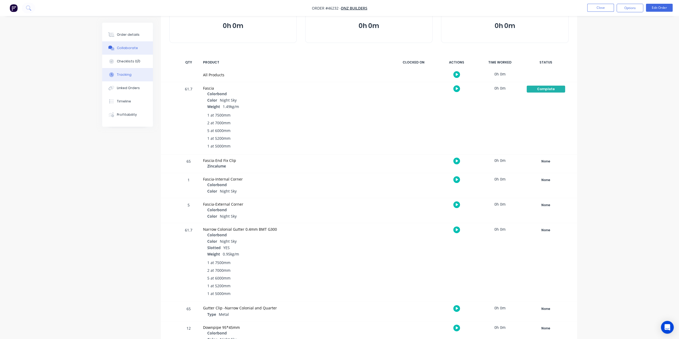
scroll to position [35, 0]
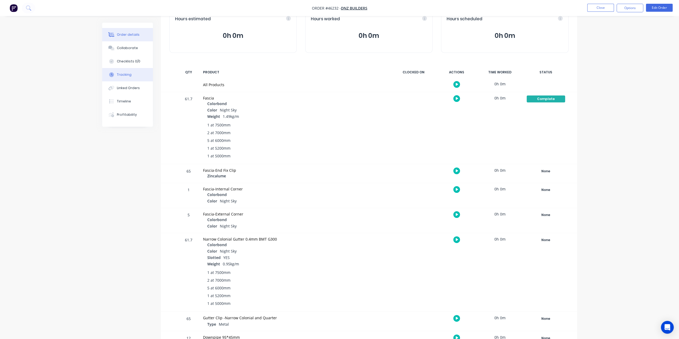
click at [133, 34] on div "Order details" at bounding box center [128, 34] width 23 height 5
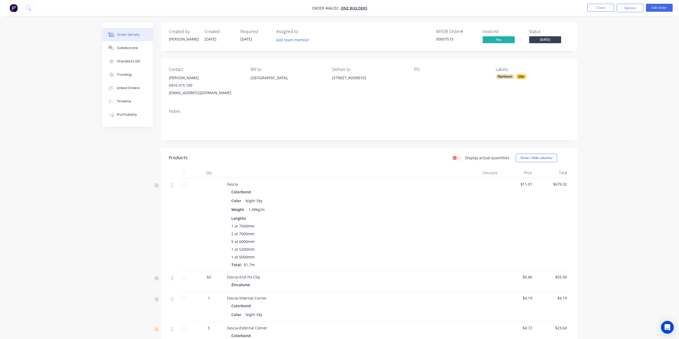
click at [277, 95] on div "Bill to Australia," at bounding box center [286, 82] width 73 height 30
click at [131, 87] on div "Linked Orders" at bounding box center [128, 88] width 23 height 5
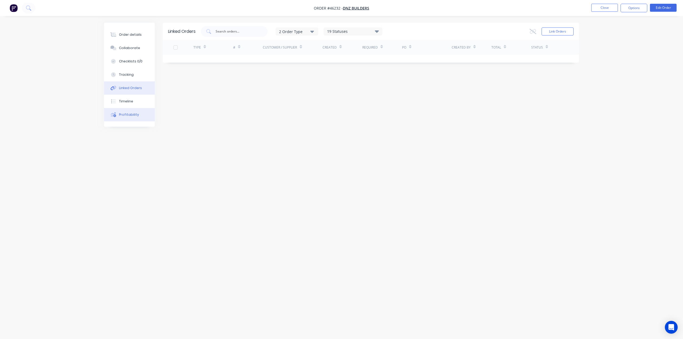
click at [130, 114] on div "Profitability" at bounding box center [129, 114] width 20 height 5
click at [127, 75] on div "Tracking" at bounding box center [124, 74] width 15 height 5
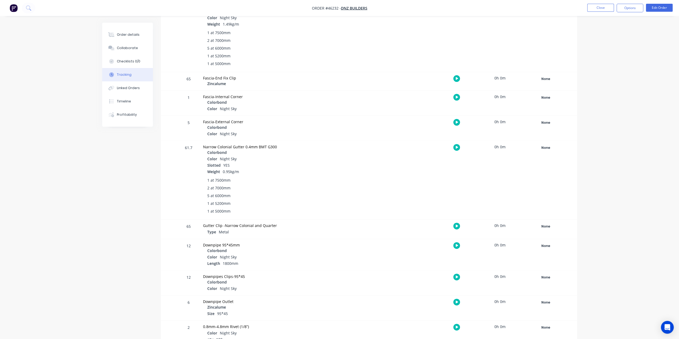
scroll to position [79, 0]
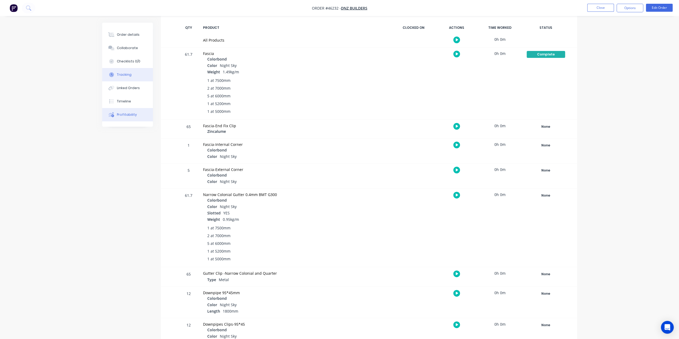
click at [133, 111] on button "Profitability" at bounding box center [127, 114] width 51 height 13
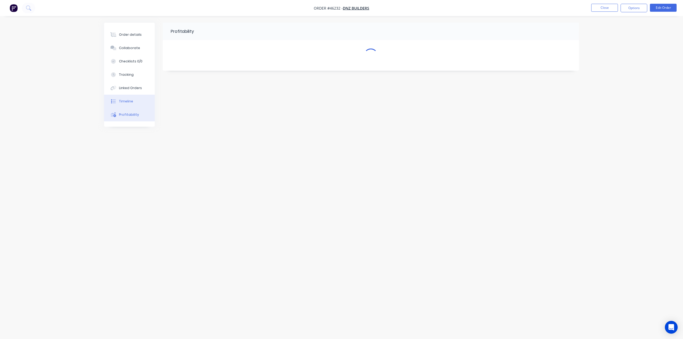
click at [132, 101] on div "Timeline" at bounding box center [126, 101] width 14 height 5
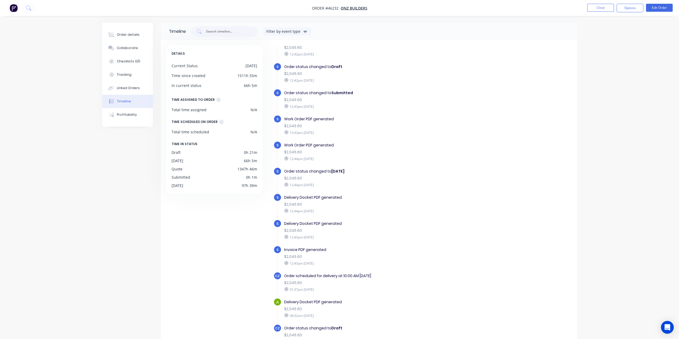
scroll to position [267, 0]
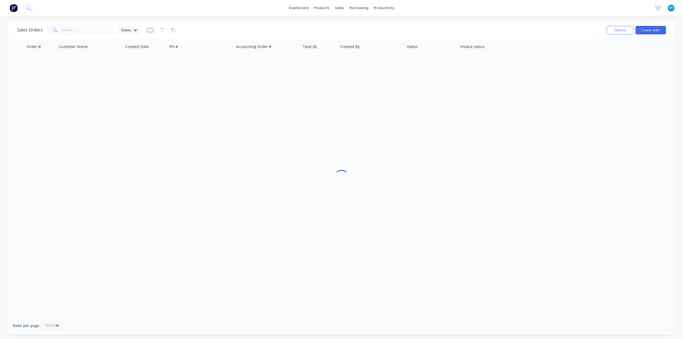
click at [336, 20] on div "dashboard products sales purchasing productivity dashboard products Product Cat…" at bounding box center [341, 169] width 683 height 339
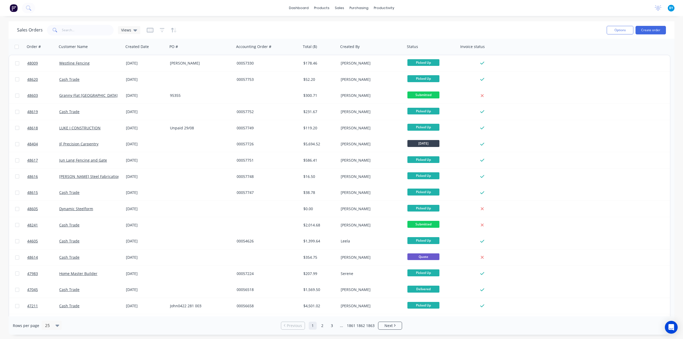
click at [11, 7] on img at bounding box center [14, 8] width 8 height 8
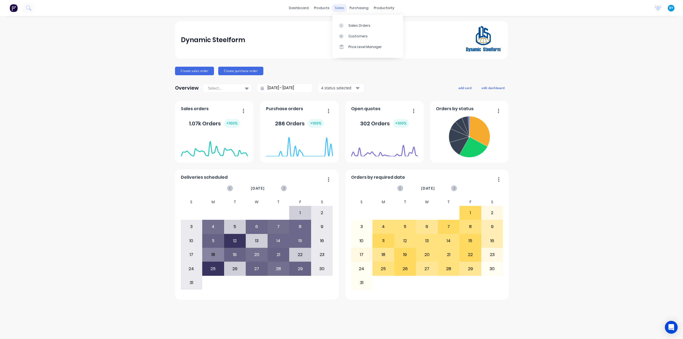
click at [340, 8] on div "sales" at bounding box center [339, 8] width 15 height 8
click at [351, 24] on div "Sales Orders" at bounding box center [359, 25] width 22 height 5
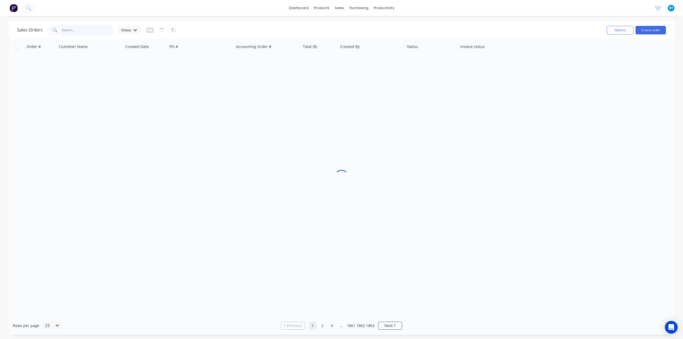
click at [62, 32] on input "text" at bounding box center [88, 30] width 52 height 11
type input "48194"
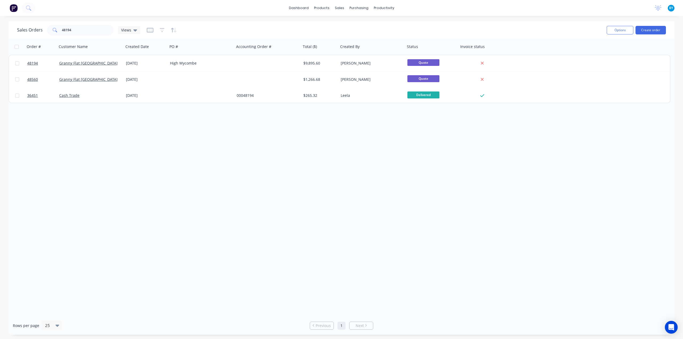
click at [274, 194] on div "Order # Customer Name Created Date PO # Accounting Order # Total ($) Created By…" at bounding box center [342, 178] width 666 height 278
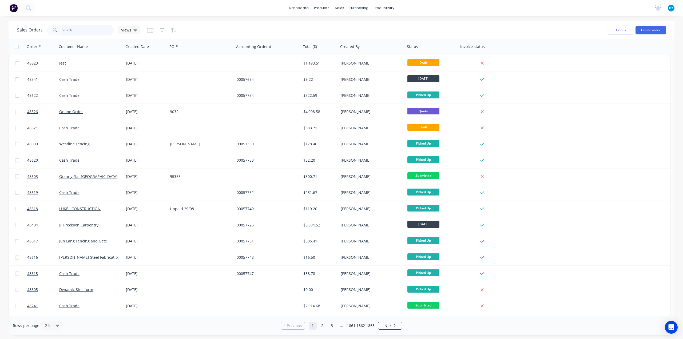
click at [85, 26] on input "text" at bounding box center [88, 30] width 52 height 11
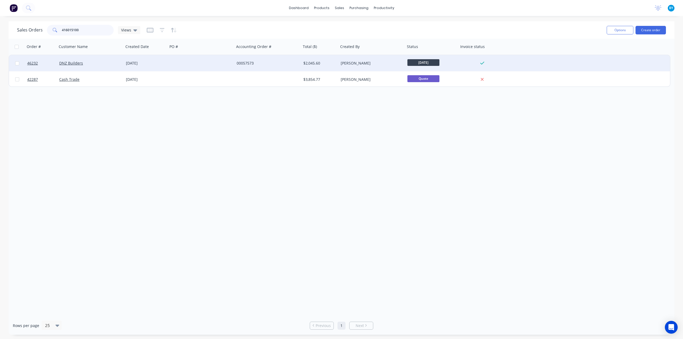
type input "416015100"
click at [105, 64] on div "DNZ Builders" at bounding box center [88, 63] width 59 height 5
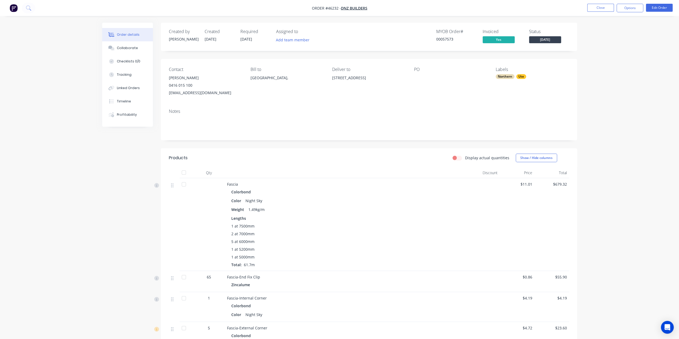
click at [424, 106] on div "Notes" at bounding box center [369, 123] width 416 height 36
click at [123, 102] on div "Timeline" at bounding box center [124, 101] width 14 height 5
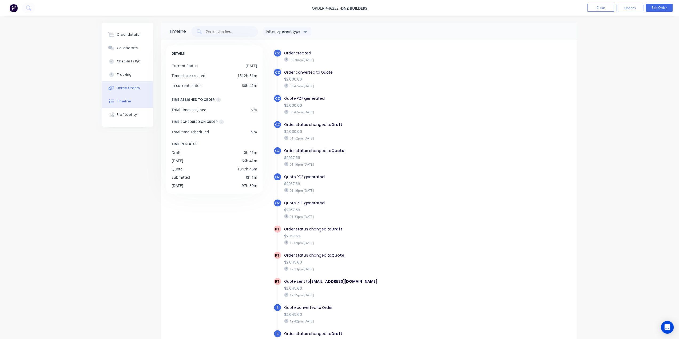
click at [128, 83] on button "Linked Orders" at bounding box center [127, 87] width 51 height 13
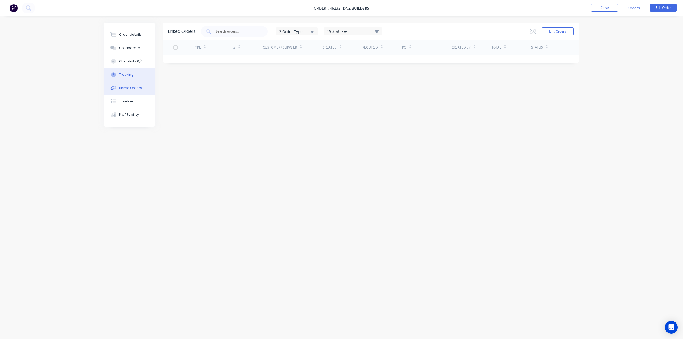
drag, startPoint x: 132, startPoint y: 74, endPoint x: 134, endPoint y: 70, distance: 4.8
click at [132, 74] on button "Tracking" at bounding box center [129, 74] width 51 height 13
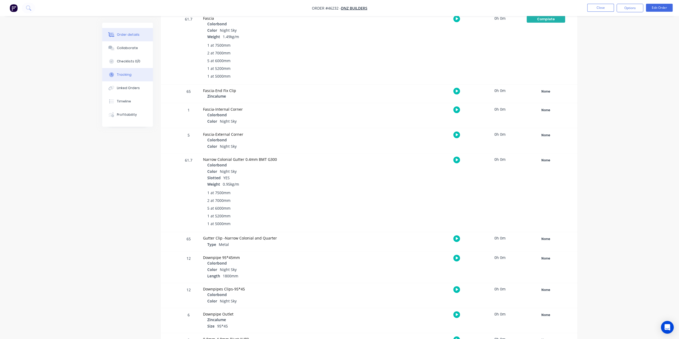
scroll to position [88, 0]
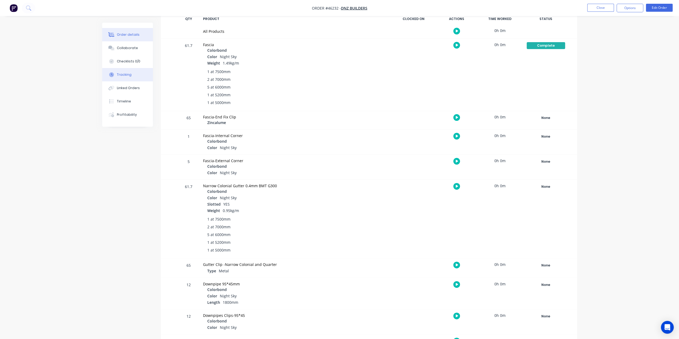
click at [122, 35] on div "Order details" at bounding box center [128, 34] width 23 height 5
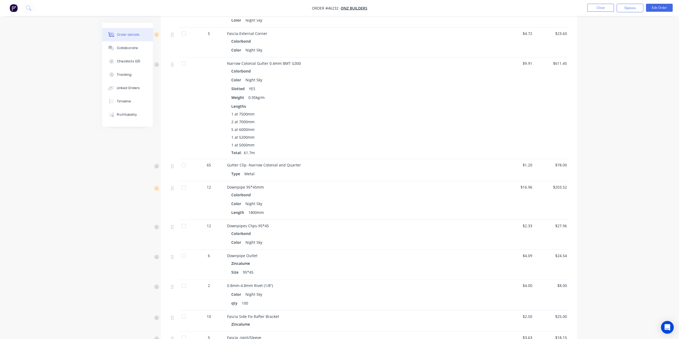
scroll to position [416, 0]
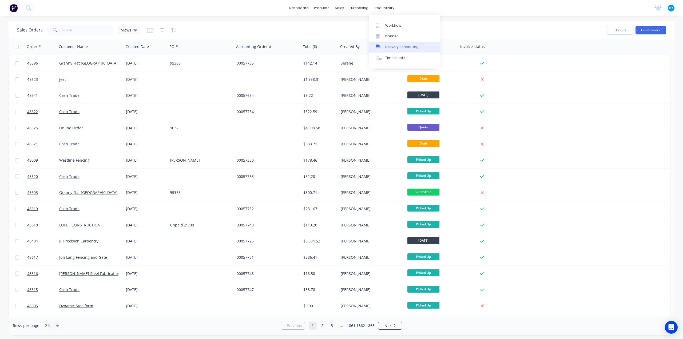
click at [393, 48] on div "Delivery Scheduling" at bounding box center [401, 47] width 33 height 5
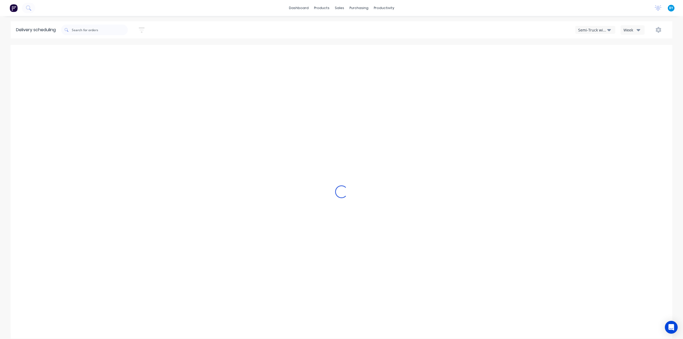
click at [594, 28] on div "Semi-Truck with Hiab" at bounding box center [592, 30] width 29 height 6
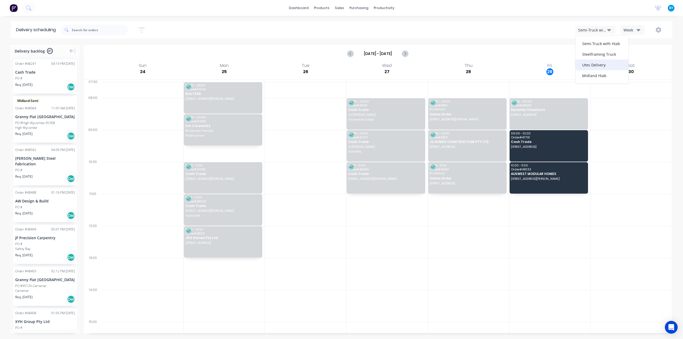
click at [592, 66] on div "Utes Delivery" at bounding box center [601, 64] width 53 height 11
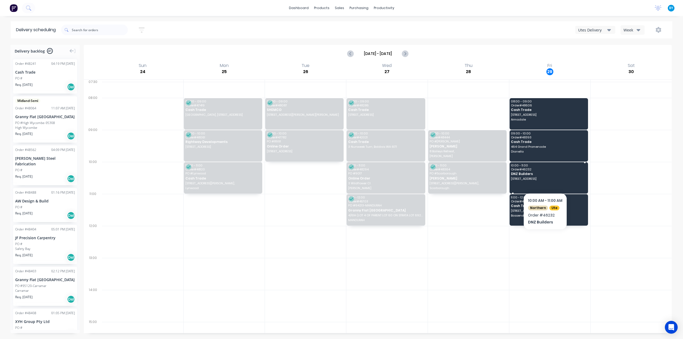
click at [545, 179] on span "[STREET_ADDRESS]" at bounding box center [548, 178] width 75 height 3
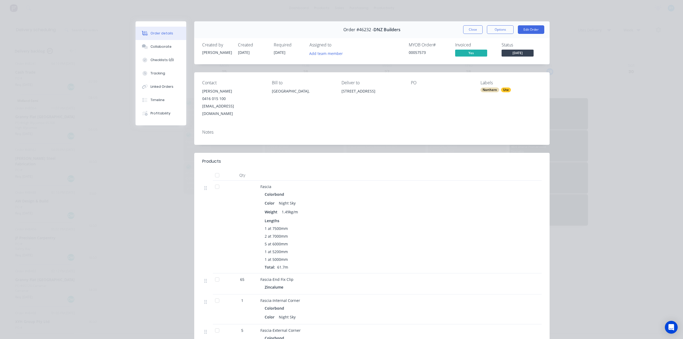
click at [598, 149] on div "Order details Collaborate Checklists 0/0 Tracking Linked Orders Timeline Profit…" at bounding box center [341, 169] width 683 height 339
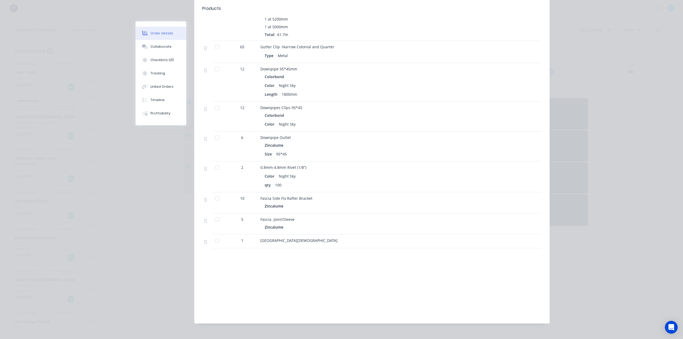
scroll to position [416, 0]
drag, startPoint x: 268, startPoint y: 188, endPoint x: 310, endPoint y: 188, distance: 41.4
click at [310, 194] on div "Fascia Side Fix Rafter Bracket" at bounding box center [378, 197] width 236 height 6
click at [299, 201] on div "Zincalume" at bounding box center [378, 205] width 227 height 8
drag, startPoint x: 258, startPoint y: 188, endPoint x: 341, endPoint y: 188, distance: 82.7
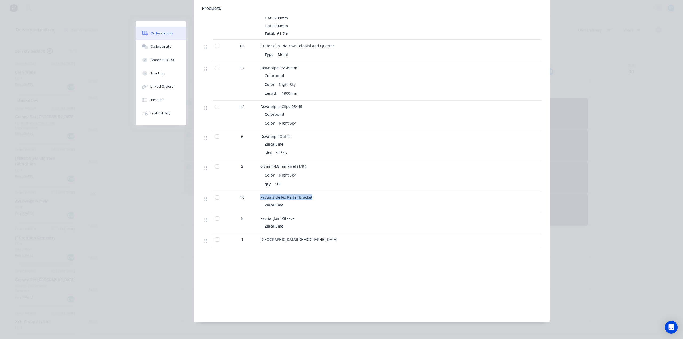
click at [348, 194] on div "Fascia Side Fix Rafter Bracket" at bounding box center [378, 197] width 236 height 6
click at [329, 194] on div "Fascia Side Fix Rafter Bracket" at bounding box center [378, 197] width 236 height 6
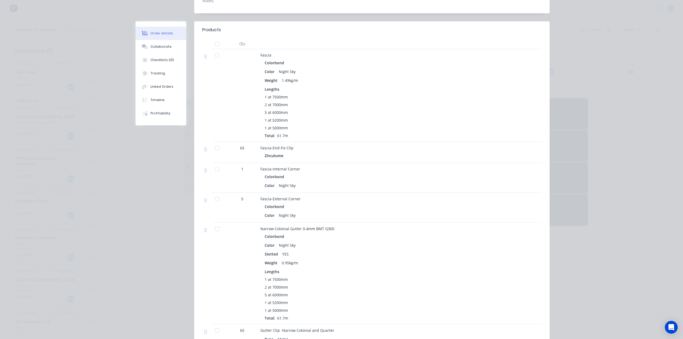
scroll to position [149, 0]
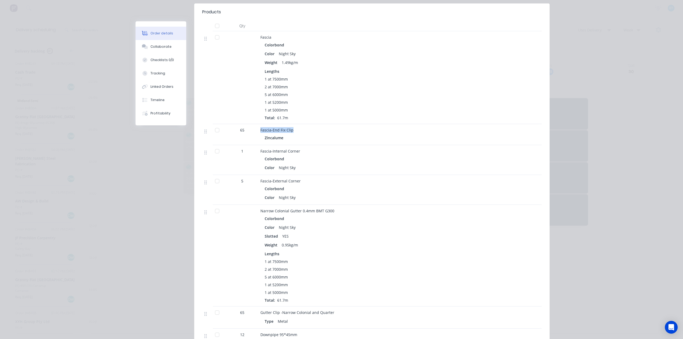
drag, startPoint x: 262, startPoint y: 122, endPoint x: 312, endPoint y: 123, distance: 49.9
click at [312, 124] on div "Fascia-End Fix Clip Zincalume" at bounding box center [378, 134] width 240 height 21
click at [298, 134] on div "Zincalume" at bounding box center [378, 138] width 227 height 8
drag, startPoint x: 259, startPoint y: 121, endPoint x: 298, endPoint y: 127, distance: 39.6
click at [302, 127] on div "Fascia-End Fix Clip" at bounding box center [378, 130] width 236 height 6
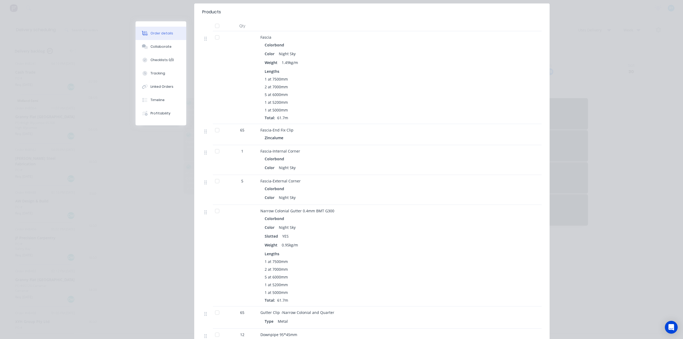
click at [306, 134] on div "Zincalume" at bounding box center [378, 138] width 227 height 8
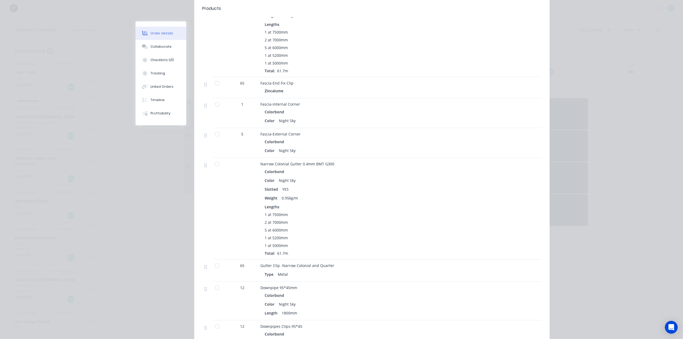
scroll to position [194, 0]
drag, startPoint x: 258, startPoint y: 78, endPoint x: 294, endPoint y: 79, distance: 35.5
click at [294, 83] on div "Fascia-End Fix Clip" at bounding box center [378, 86] width 236 height 6
click at [306, 90] on div "Zincalume" at bounding box center [378, 94] width 227 height 8
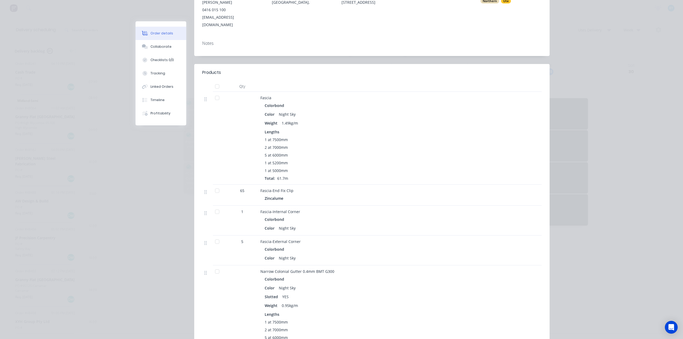
scroll to position [142, 0]
